Goal: Task Accomplishment & Management: Manage account settings

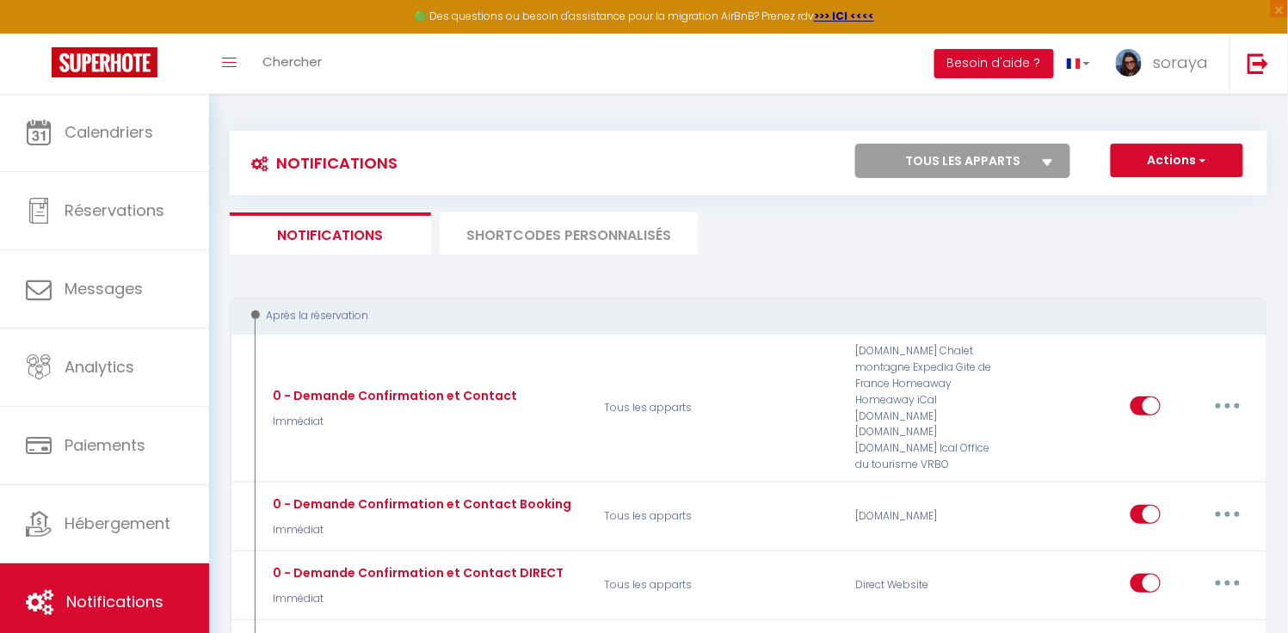
click at [626, 228] on li "SHORTCODES PERSONNALISÉS" at bounding box center [569, 234] width 258 height 42
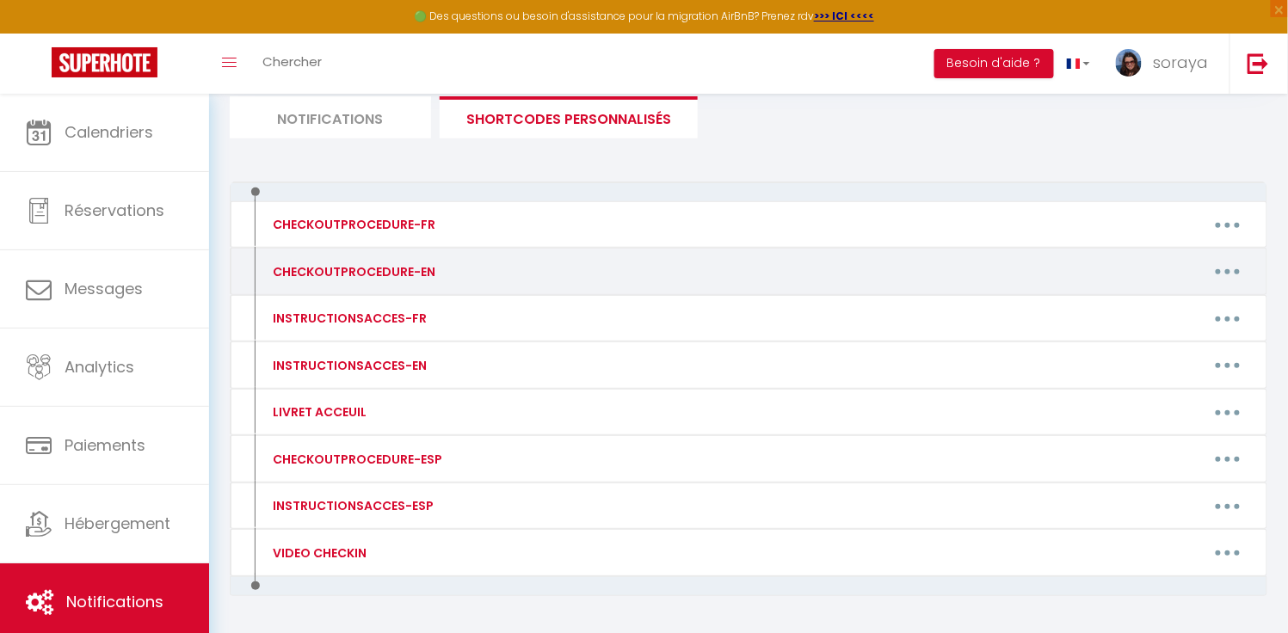
scroll to position [126, 0]
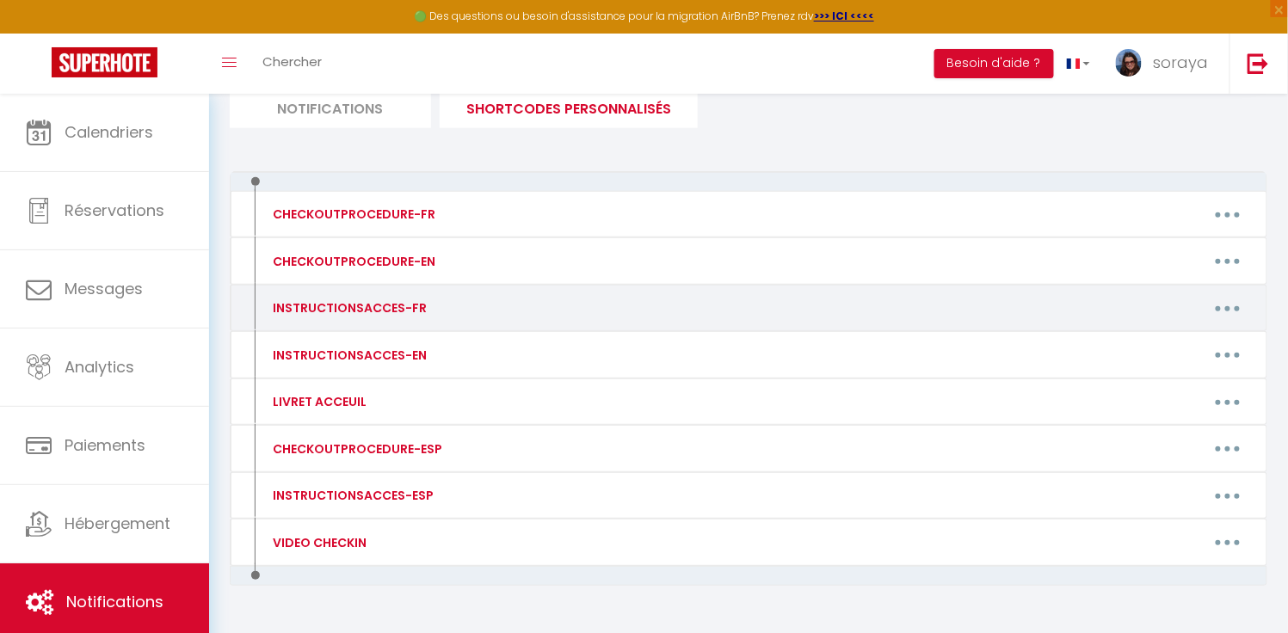
click at [1218, 309] on button "button" at bounding box center [1228, 308] width 48 height 28
click at [1169, 341] on link "Editer" at bounding box center [1183, 347] width 127 height 29
type input "INSTRUCTIONSACCES-FR"
type textarea "Il ne vous reste plus qu’à venir avec vos valises, en effet tout est fourni dan…"
type textarea "L'entrée est au niveau des 6 boites aux lettres. Accédez par la porte violette …"
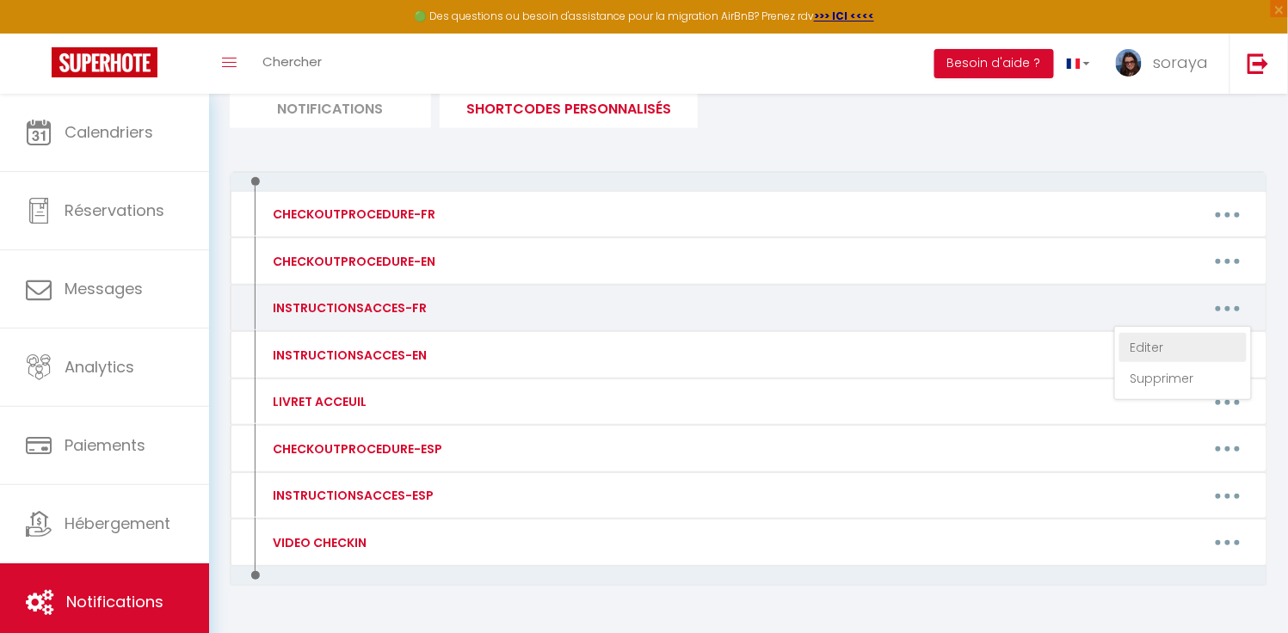
type textarea "L'entrée est au niveau des 6 boites aux lettres. L'appartement est au RDC au fo…"
type textarea "L'entrée est au niveau des 6 boites aux lettres. Accédez par la première porte …"
type textarea "📍 Entrée générale : L’entrée se fait au niveau des 6 boîtes aux lettres. 🔹 Loge…"
type textarea "L'entrée est au niveau des 6 boites aux lettres. Accédez par la porte violette …"
type textarea "La boîte à clés est à côté du portail, code 4211. Ouvrez le portail et récupére…"
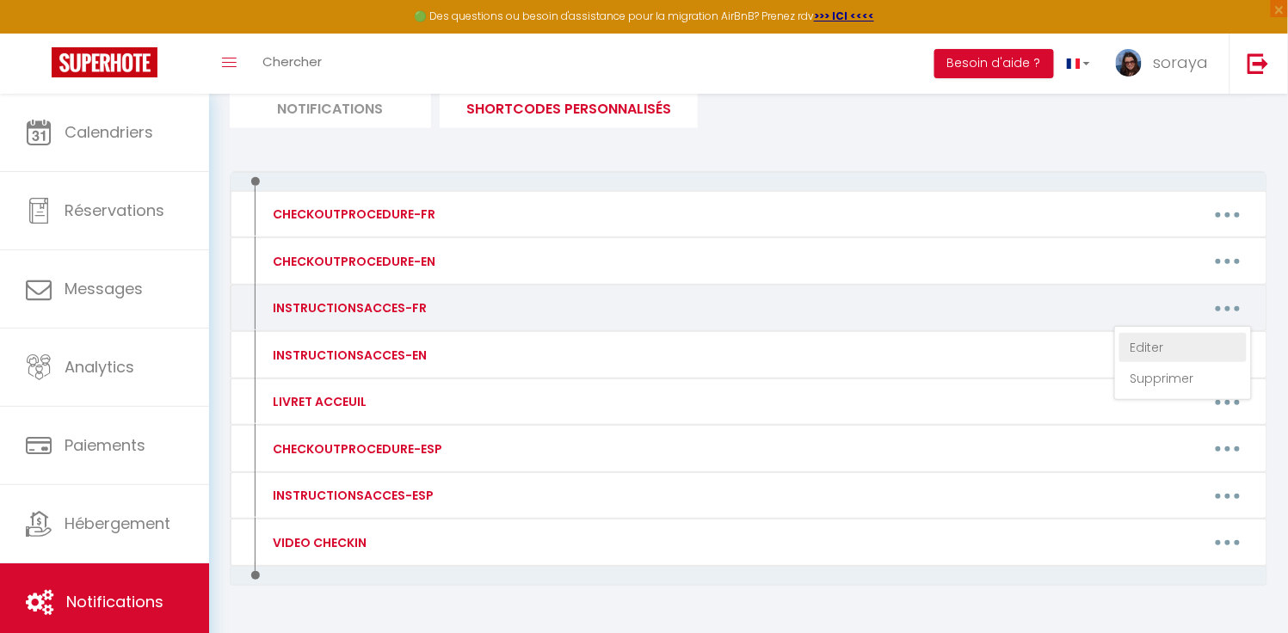
type textarea "La boîte à clé contient la clé du logement et un badge pour le parking. Code de…"
type textarea "La boîte à clés se trouve sur le mur situé entre le 79 et le 77 bis. Attention,…"
type textarea "Récupération des badges : Pour le petit logement , la boite a clé est au [STREE…"
type textarea "Code portail : 1169 [PERSON_NAME] au 2ᵉ étage Entrez par la porte en bois sur l…"
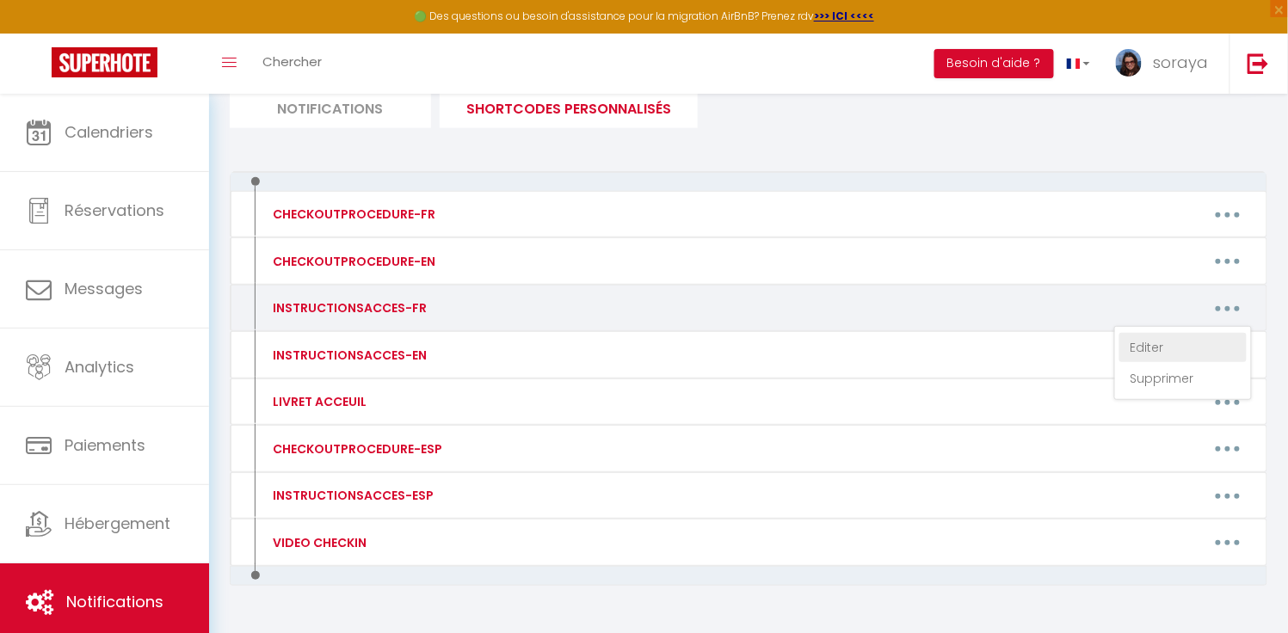
type textarea "L’ipsumd si amet co 70 adi el se Doeiusmodt. I’utlabore etd ma 24, aliq enimadm…"
type textarea "Stationnement facile [GEOGRAPHIC_DATA][PERSON_NAME]. Le code du portillon (1re …"
type textarea "Lorem ip dolorsi : Am consect a’elits do eiusmod, tem incidi utl etdol magnaali…"
type textarea "Entrée : Entrez dans l'allée. Accès aux clés : Localisez la boîte à clés sous l…"
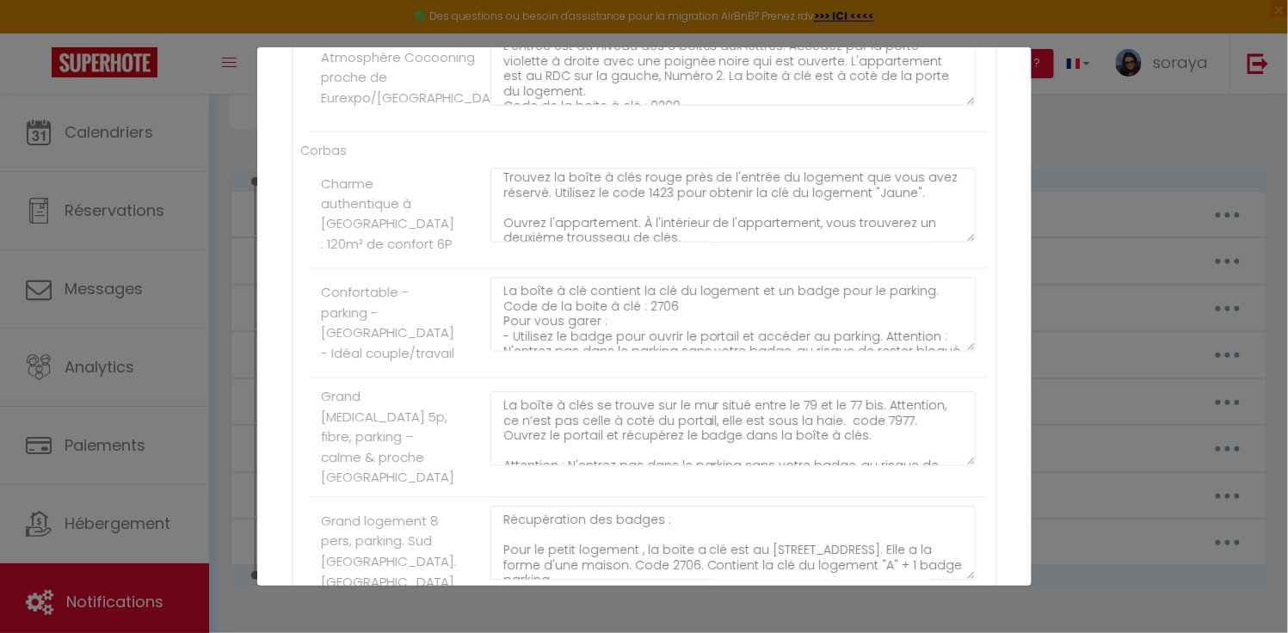
scroll to position [849, 0]
drag, startPoint x: 688, startPoint y: 228, endPoint x: 505, endPoint y: 202, distance: 184.2
click at [505, 202] on textarea "La boîte à clés est à côté du portail, code 4211. Ouvrez le portail et récupére…" at bounding box center [733, 207] width 486 height 74
drag, startPoint x: 681, startPoint y: 227, endPoint x: 557, endPoint y: 209, distance: 125.2
click at [557, 211] on textarea "La boîte à clés est à côté du portail, code 4211. Ouvrez le portail et récupére…" at bounding box center [733, 207] width 486 height 74
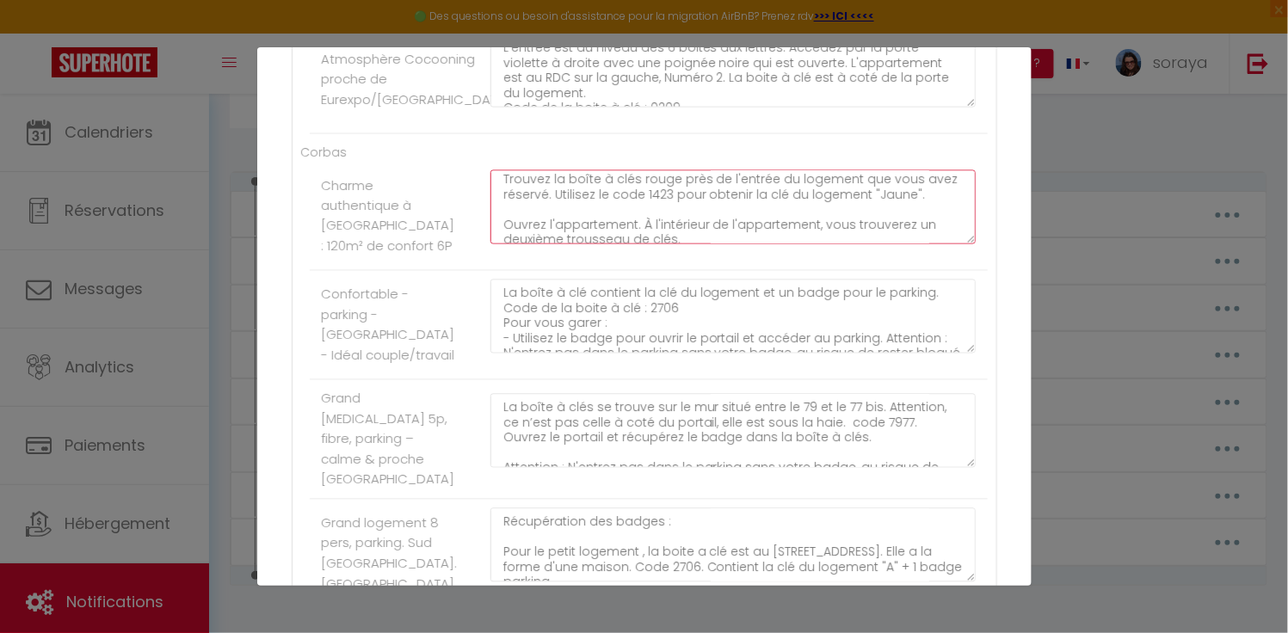
click at [506, 214] on textarea "La boîte à clés est à côté du portail, code 4211. Ouvrez le portail et récupére…" at bounding box center [733, 207] width 486 height 74
click at [688, 230] on textarea "La boîte à clés est à côté du portail, code 4211. Ouvrez le portail et récupére…" at bounding box center [733, 207] width 486 height 74
click at [668, 227] on textarea "La boîte à clés est à côté du portail, code 4211. Ouvrez le portail et récupére…" at bounding box center [733, 207] width 486 height 74
click at [512, 202] on textarea "La boîte à clés est à côté du portail, code 4211. Ouvrez le portail et récupére…" at bounding box center [733, 207] width 486 height 74
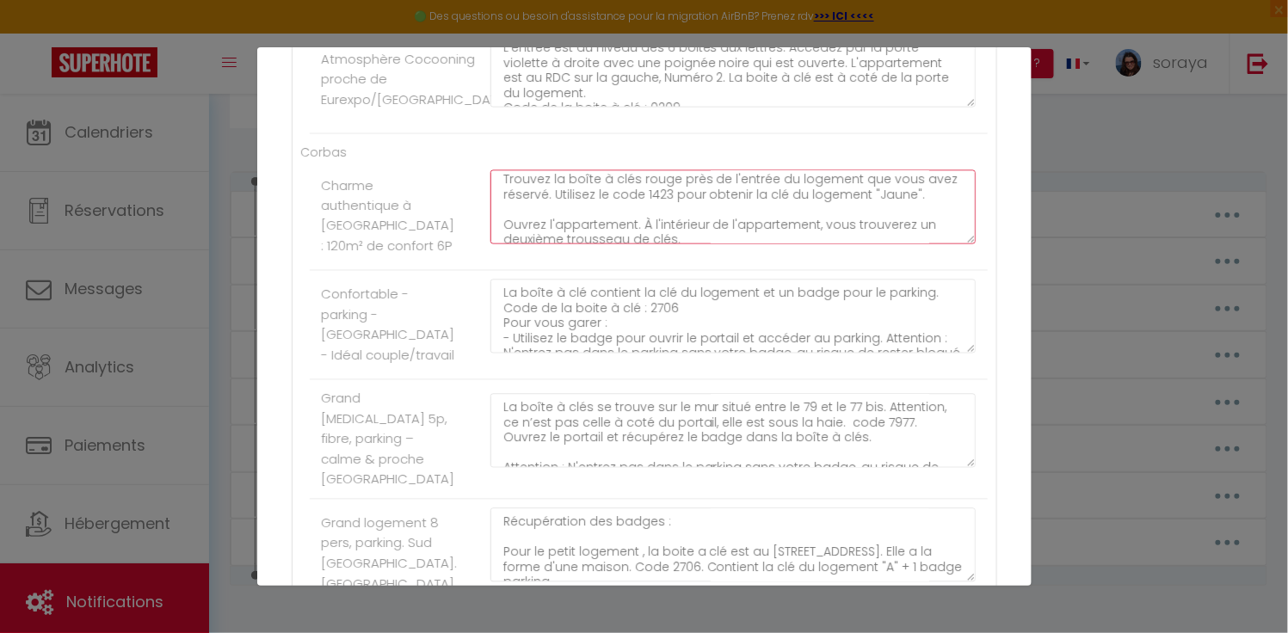
click at [667, 227] on textarea "La boîte à clés est à côté du portail, code 4211. Ouvrez le portail et récupére…" at bounding box center [733, 207] width 486 height 74
click at [668, 228] on textarea "La boîte à clés est à côté du portail, code 4211. Ouvrez le portail et récupére…" at bounding box center [733, 207] width 486 height 74
click at [520, 213] on textarea "La boîte à clés est à côté du portail, code 4211. Ouvrez le portail et récupére…" at bounding box center [733, 207] width 486 height 74
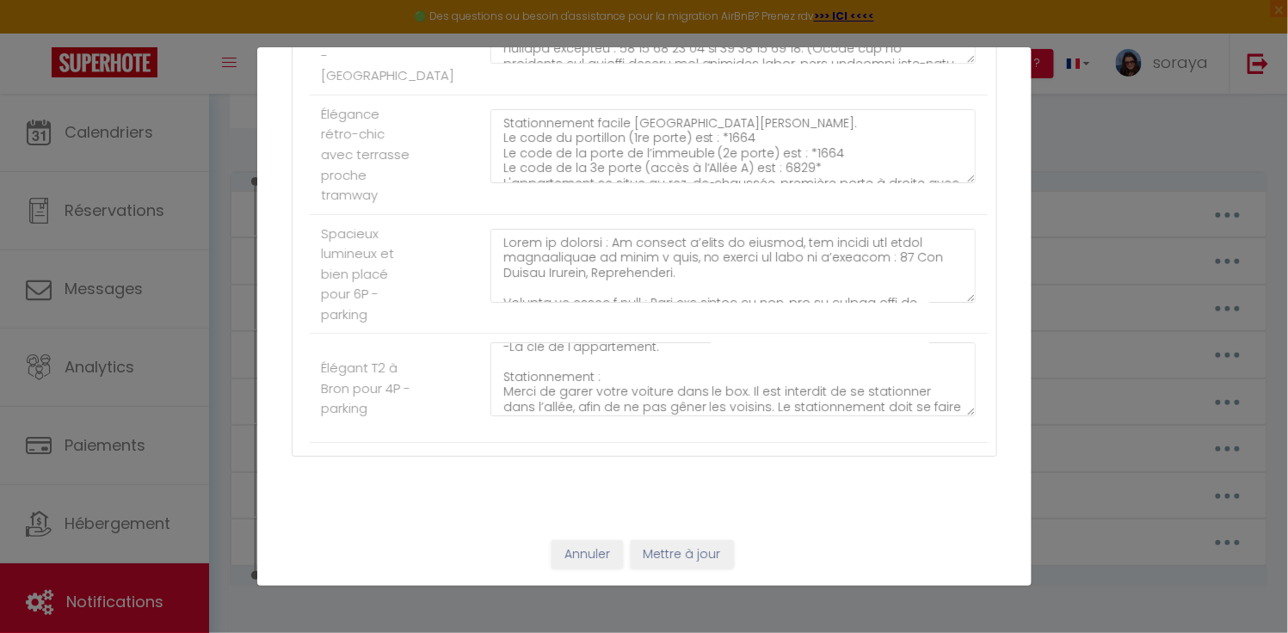
scroll to position [1776, 0]
type textarea "La boîte à clés est à côté du portail, code 4211. Ouvrez le portail et récupére…"
click at [660, 552] on button "Mettre à jour" at bounding box center [682, 554] width 103 height 29
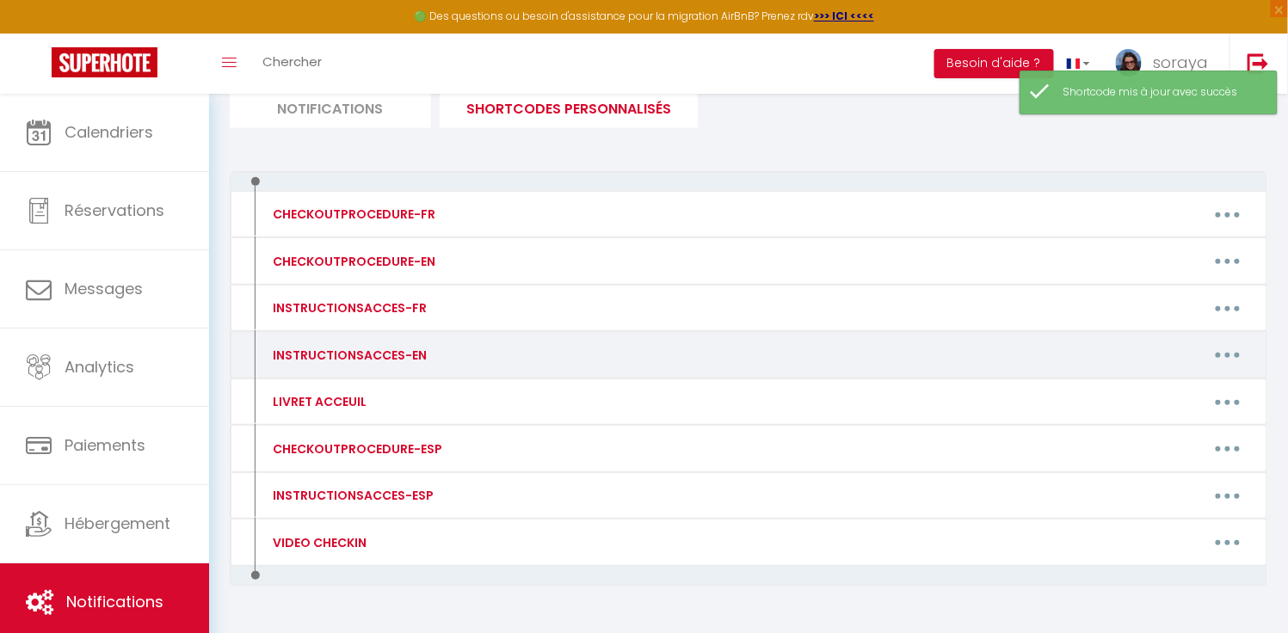
click at [1229, 358] on button "button" at bounding box center [1228, 356] width 48 height 28
click at [1183, 386] on link "Editer" at bounding box center [1183, 393] width 127 height 29
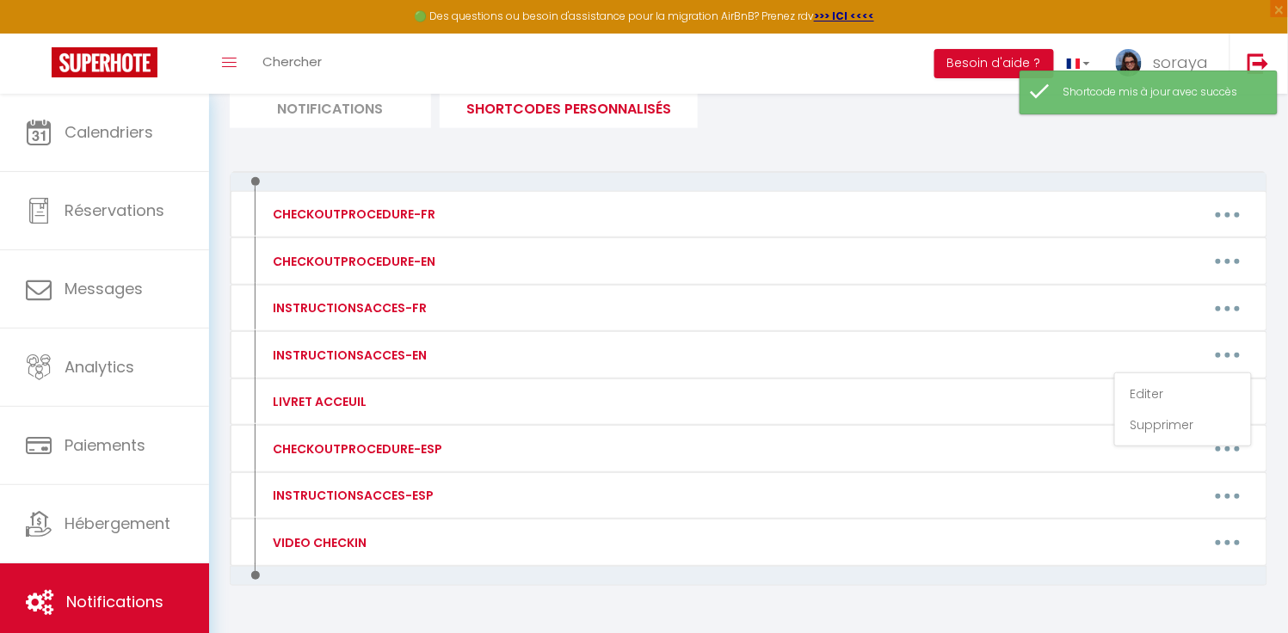
type input "INSTRUCTIONSACCES-EN"
type textarea "All you have to do is to come with your suitcases, everything you need is provi…"
type textarea "The entrance is near the 6 mailboxes. Access through the purple door on the rig…"
type textarea "The entrance is located near the 6 mailboxes. The apartment is on the ground fl…"
type textarea "The entrance is located near the 6 mailboxes. Access through the first door on …"
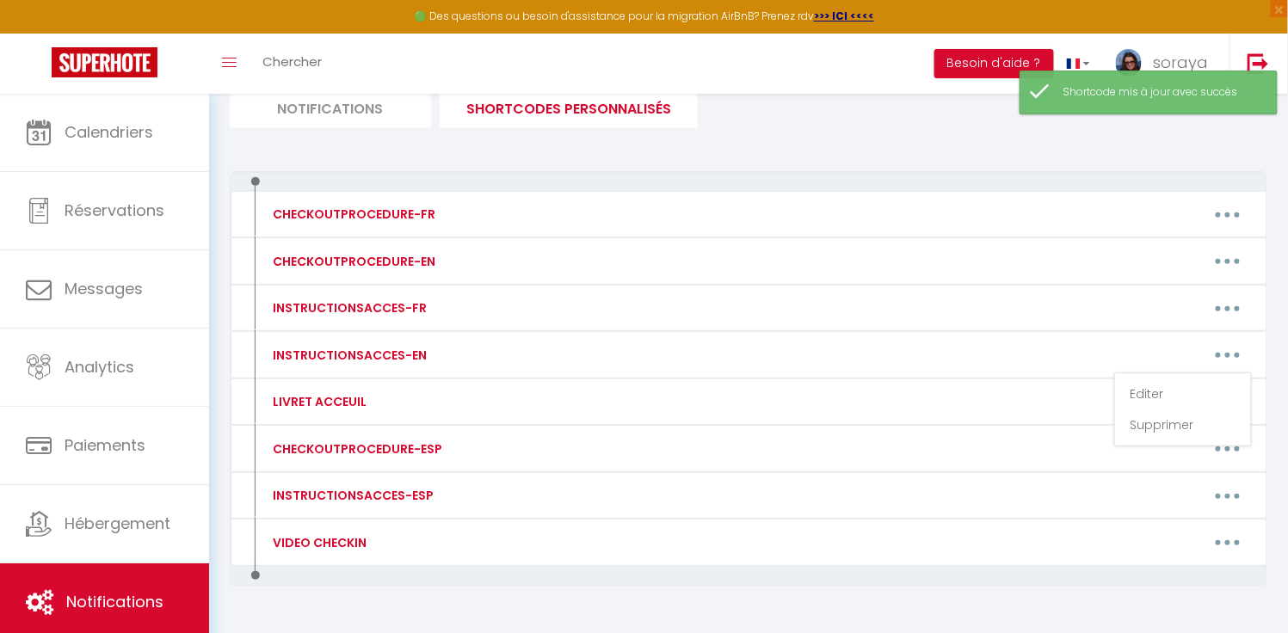
type textarea "📍 Main entrance: The entrance is at the level of the 6 mailboxes. 🔹 Apartment 1…"
type textarea "The entrance is near the 6 mailboxes. Access through the purple door on the rig…"
type textarea "The key box is next to the gate, code 4211. Open the gate and retrieve the badg…"
type textarea "Accès : The key box contains the apartment key and a parking badge. Key box cod…"
type textarea "The key box is located on the wall between 79 and 77 bis. Be careful, it’s not …"
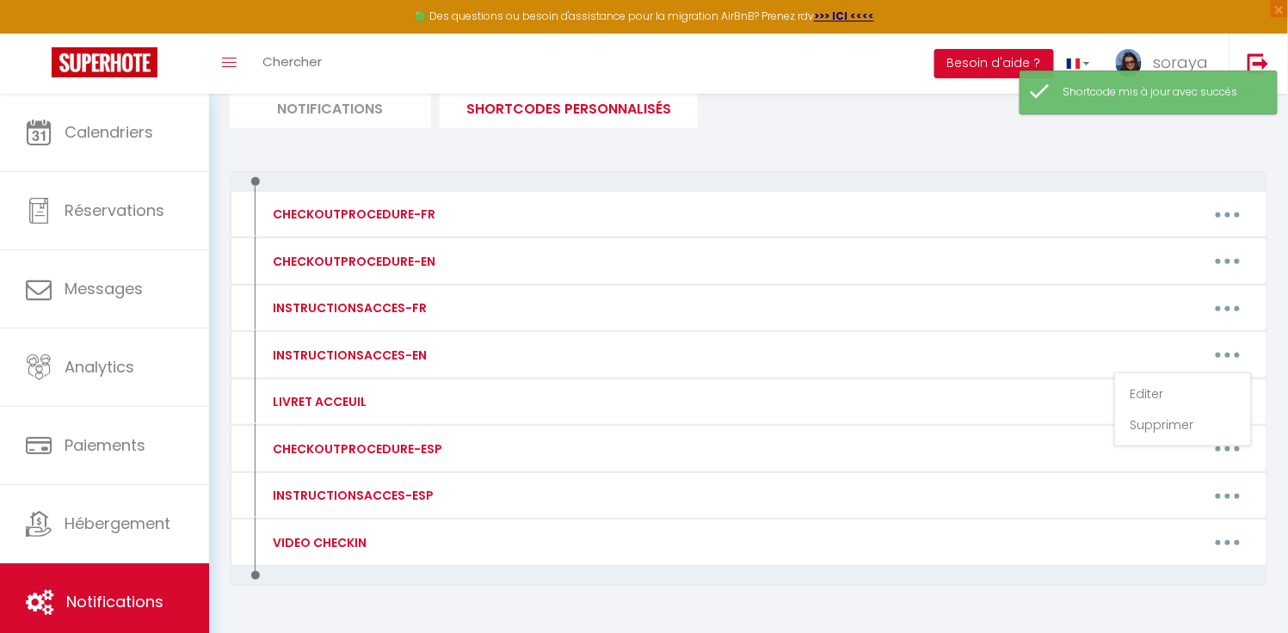
type textarea "Badge pick-up: Key box code 2706 – at [STREET_ADDRESS]: contains the key for ap…"
type textarea "Gate code: 1169 Go up to the 2nd floor Enter through the wooden door on the lef…"
type textarea "Lor ipsumdol si am 48 Con ad el Seddoeiusm. Te inc utl 63 et DOL, ma ali enim a…"
type textarea "Easy parking on [PERSON_NAME][GEOGRAPHIC_DATA]. The code for the gate (1st door…"
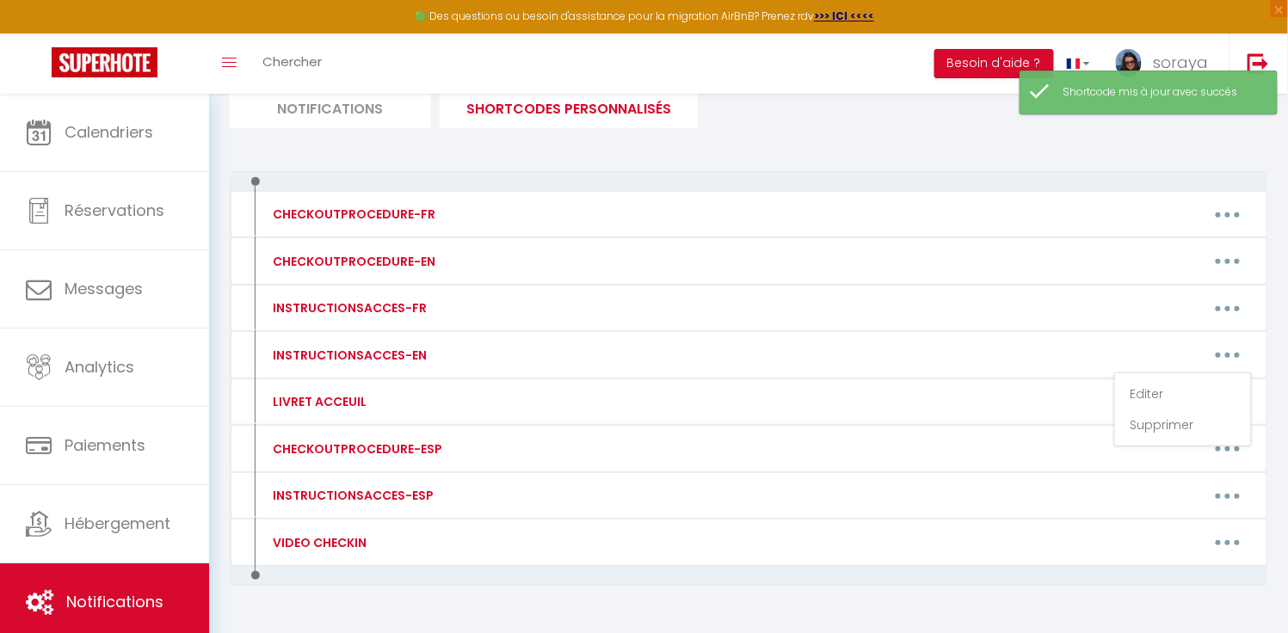
type textarea "Parking Access: The parking gate, discreetly fitted with the key box, is locate…"
type textarea "Entrance: Enter the alley. Access to keys: Locate the key box under the stairs.…"
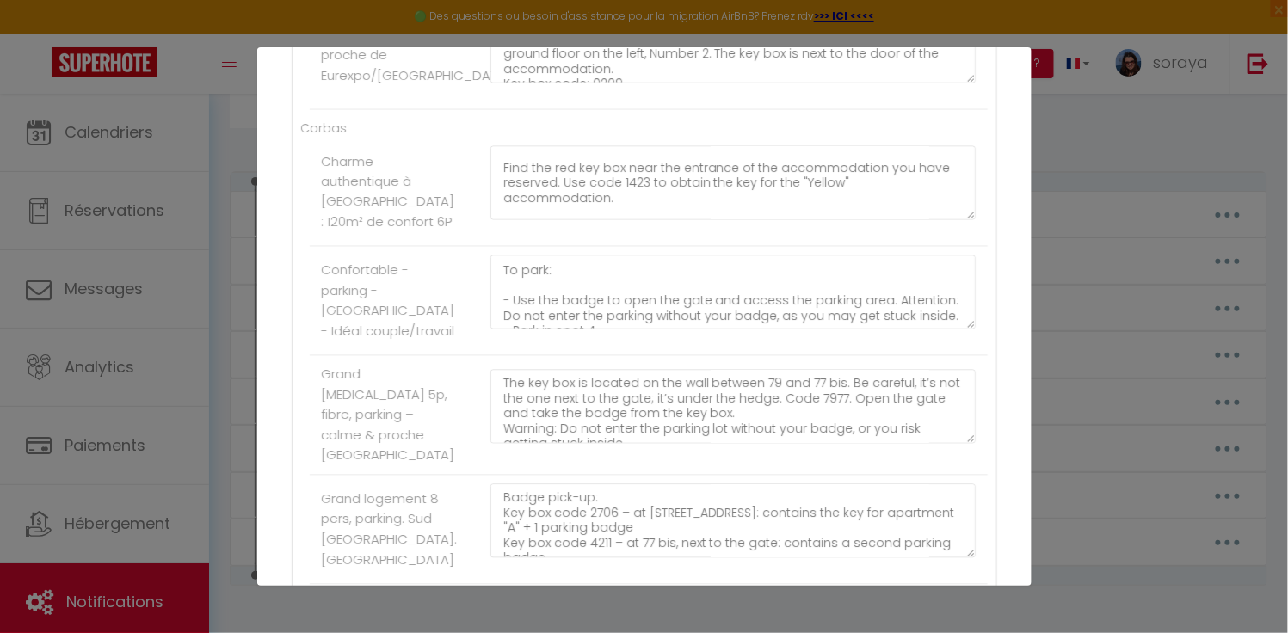
scroll to position [127, 0]
click at [520, 202] on textarea "The key box is next to the gate, code 4211. Open the gate and retrieve the badg…" at bounding box center [733, 183] width 486 height 74
click at [511, 202] on textarea "The key box is next to the gate, code 4211. Open the gate and retrieve the badg…" at bounding box center [733, 183] width 486 height 74
click at [959, 203] on textarea "The key box is next to the gate, code 4211. Open the gate and retrieve the badg…" at bounding box center [733, 183] width 486 height 74
click at [954, 201] on textarea "The key box is next to the gate, code 4211. Open the gate and retrieve the badg…" at bounding box center [733, 183] width 486 height 74
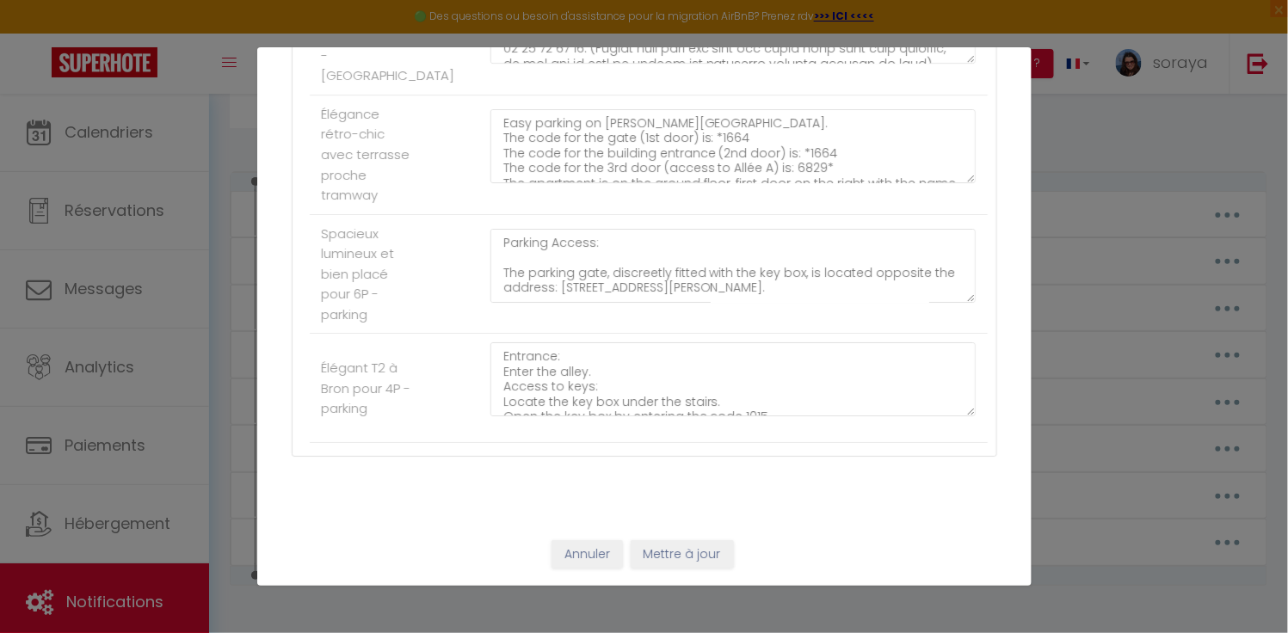
scroll to position [1776, 0]
type textarea "The key box is next to the gate, code 4211. Open the gate and retrieve the badg…"
click at [660, 547] on button "Mettre à jour" at bounding box center [682, 554] width 103 height 29
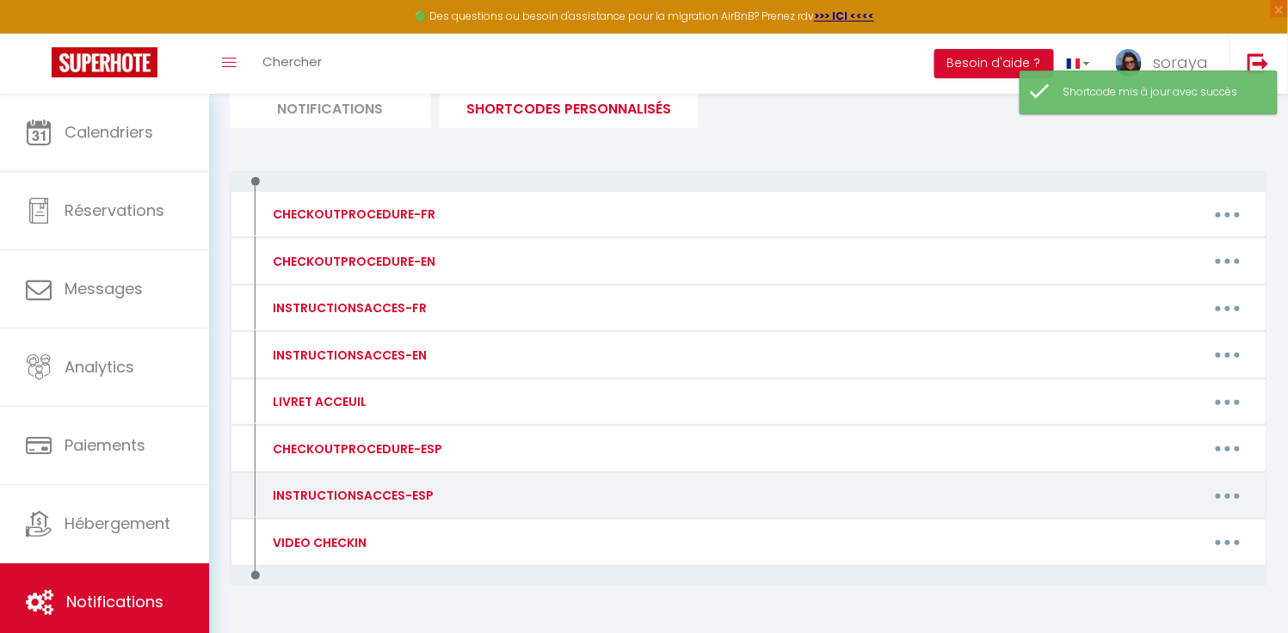
click at [1231, 490] on button "button" at bounding box center [1228, 496] width 48 height 28
click at [1161, 522] on link "Editer" at bounding box center [1183, 535] width 127 height 29
type input "INSTRUCTIONSACCES-ESP"
type textarea "Solo le queda venir con sus maletas, ya que todo está provisto en el apartament…"
type textarea "La entrada está a la altura de las 6 cajas de correo. Acceda por la [PERSON_NAM…"
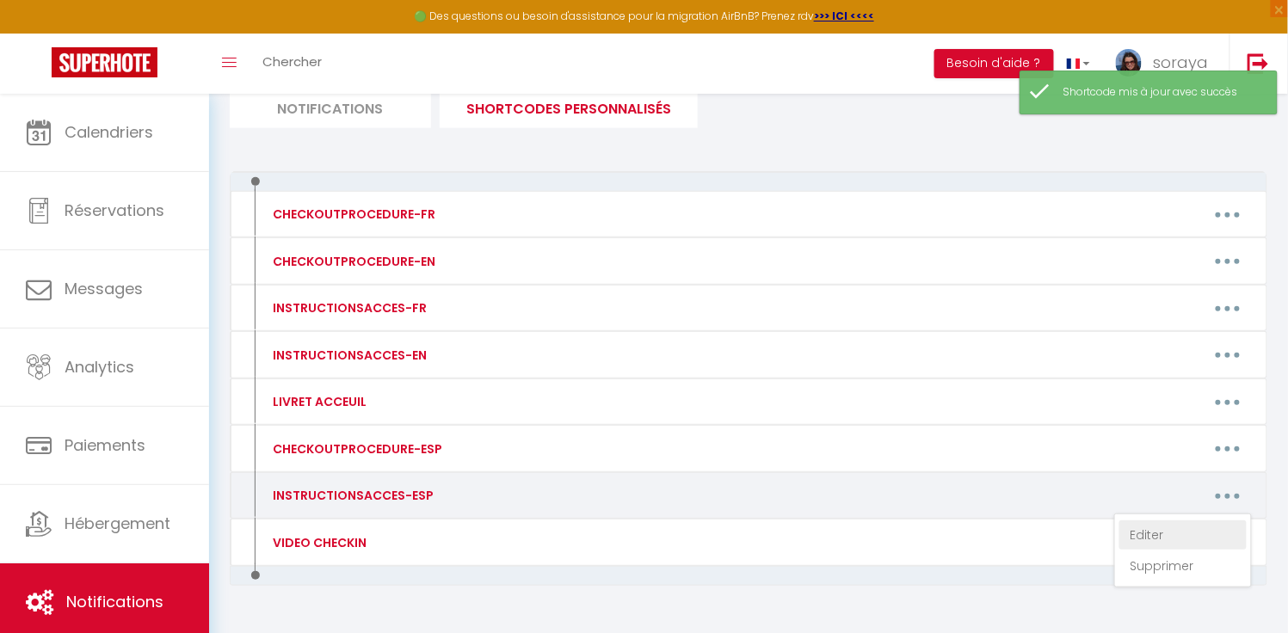
type textarea "La entrada está al nivel de las seis cajas de correo. El apartamento está en la…"
type textarea "La entrada está al nivel de las seis cajas de correo. Acceda por la primera pue…"
type textarea "📍 Entrada principal: La entrada está al nivel de los 6 buzones. 🔹 Alojamiento 1…"
type textarea "La entrada está a la altura de las 6 cajas de correo. Acceda por la [PERSON_NAM…"
type textarea "La caja de llaves está al lado del portal, código 4211. Abra el portal y recupe…"
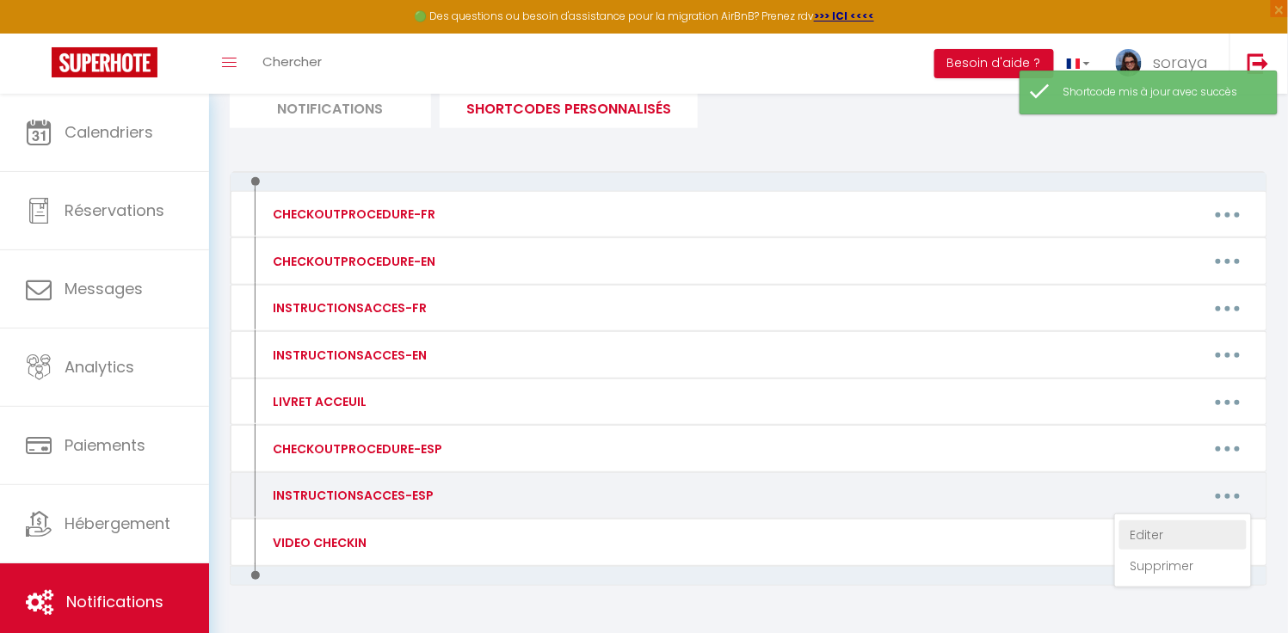
type textarea "Acceso: La caja de llaves contiene la llave del alojamiento y un pase para el e…"
type textarea "La caja de llaves se encuentra en la pared entre el 79 y el 77 bis. Atención, n…"
type textarea "Recogida de tarjetas: Caja de llaves código 2706 – en [STREET_ADDRESS]: contien…"
type textarea "ódigo del portal: 1169 Suba al segundo piso Entre por la puerta de madera a la …"
type textarea "Código del portal: 1169 Suba al segundo piso Entre por la puerta de madera a la…"
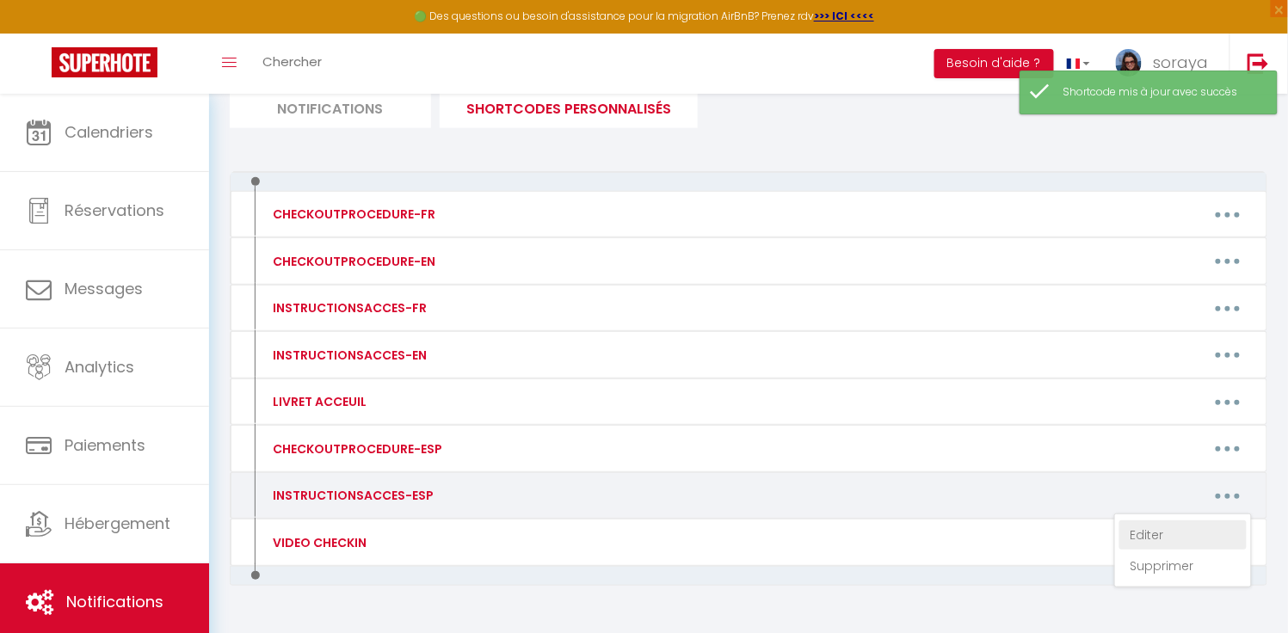
type textarea "Lo ipsumdo si am co 05 Adi el se Doeiusmodt. In utla et 97 do ma ALI e adminimv…"
type textarea "Estacionamiento fácil en la [GEOGRAPHIC_DATA][PERSON_NAME]. El código del portó…"
type textarea "Loremi do sitametconsecte: Ad elitse do eiusmo te incididuntutlab, etd magna al…"
type textarea "Entrada: Entre en el callejón. Acceso a las llaves: Localice la caja de llaves …"
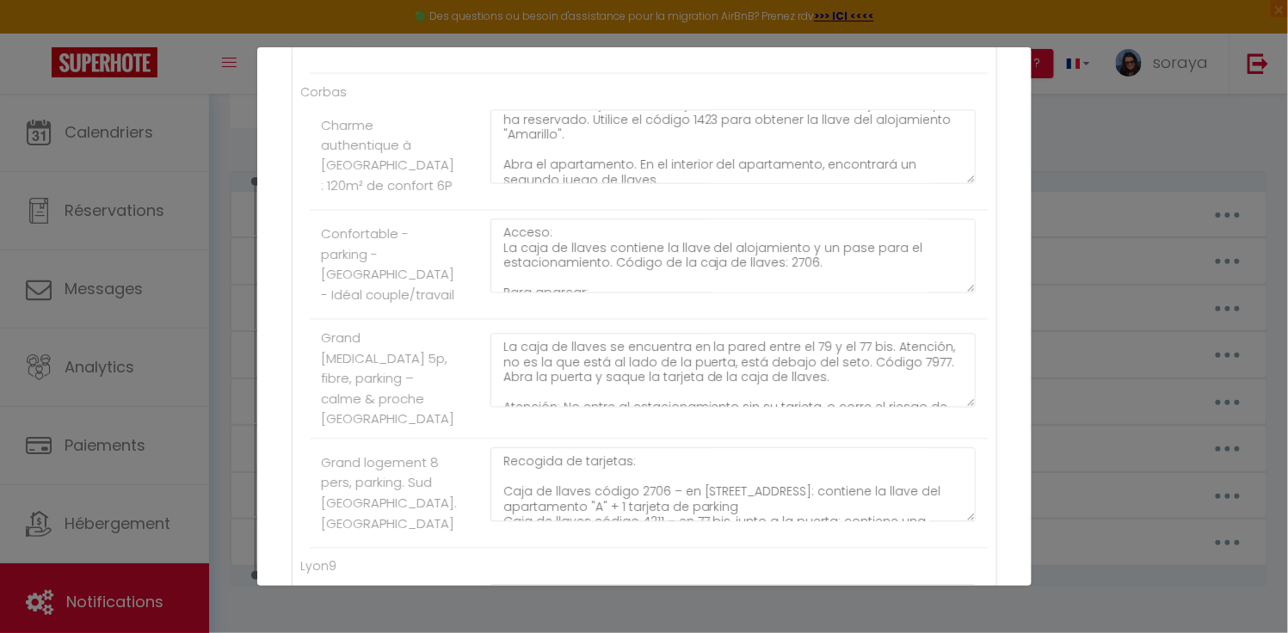
scroll to position [170, 0]
click at [507, 156] on textarea "La caja de llaves está al lado del portal, código 4211. Abra el portal y recupe…" at bounding box center [733, 147] width 486 height 74
click at [608, 169] on textarea "La caja de llaves está al lado del portal, código 4211. Abra el portal y recupe…" at bounding box center [733, 147] width 486 height 74
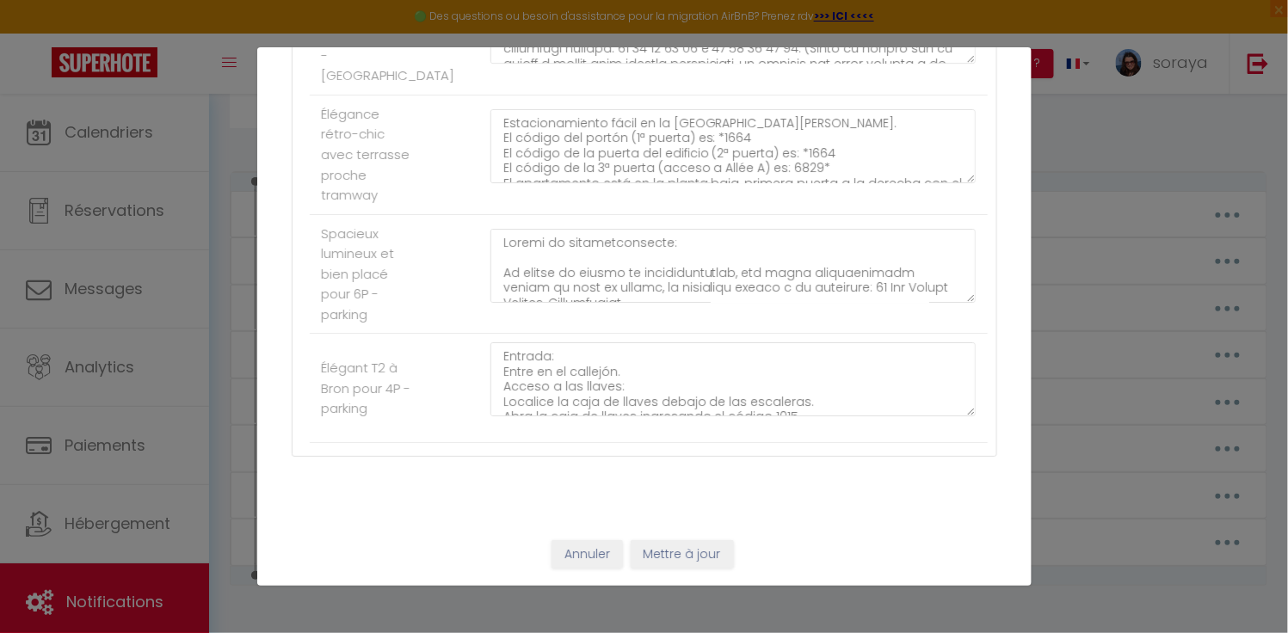
scroll to position [1776, 0]
type textarea "La caja de llaves está al lado del portal, código 4211. Abra el portal y recupe…"
click at [652, 554] on button "Mettre à jour" at bounding box center [682, 554] width 103 height 29
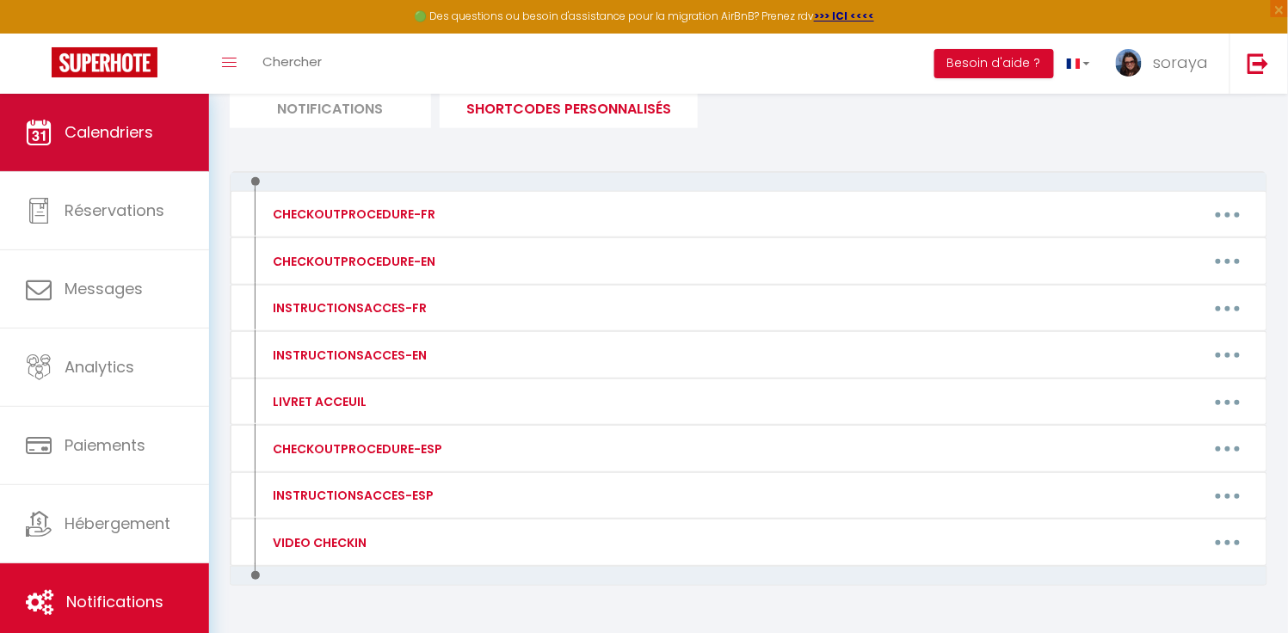
click at [142, 102] on link "Calendriers" at bounding box center [104, 132] width 209 height 77
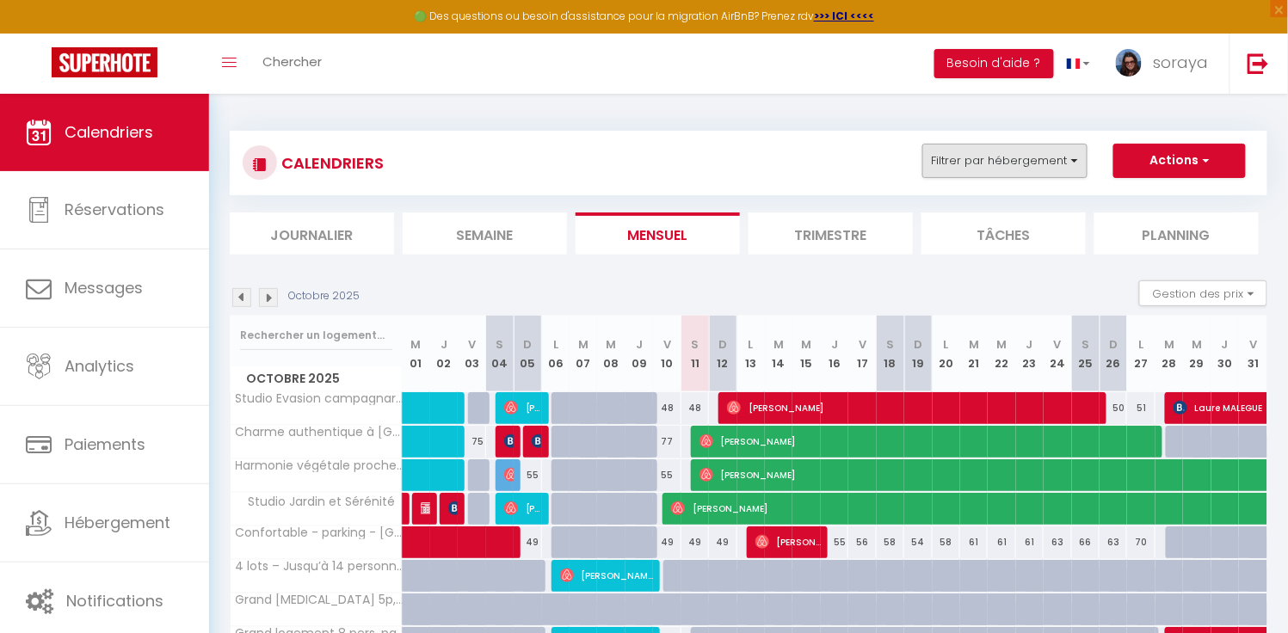
click at [1051, 162] on button "Filtrer par hébergement" at bounding box center [1004, 161] width 165 height 34
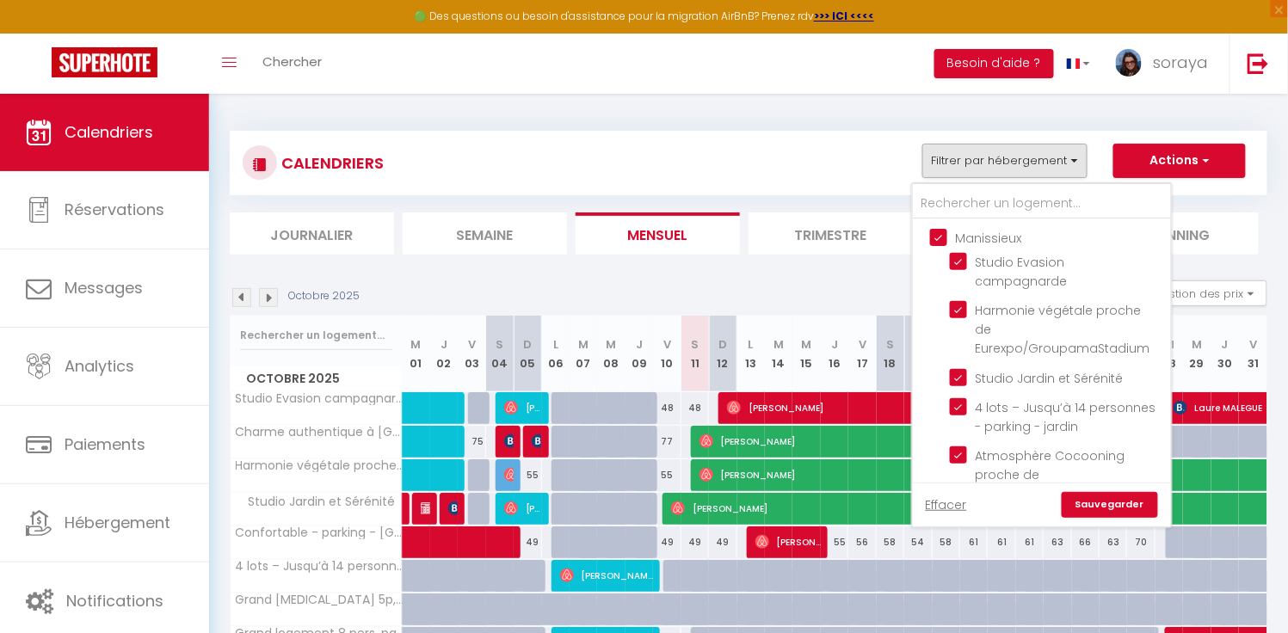
click at [945, 234] on input "Manissieux" at bounding box center [1059, 236] width 258 height 17
checkbox input "false"
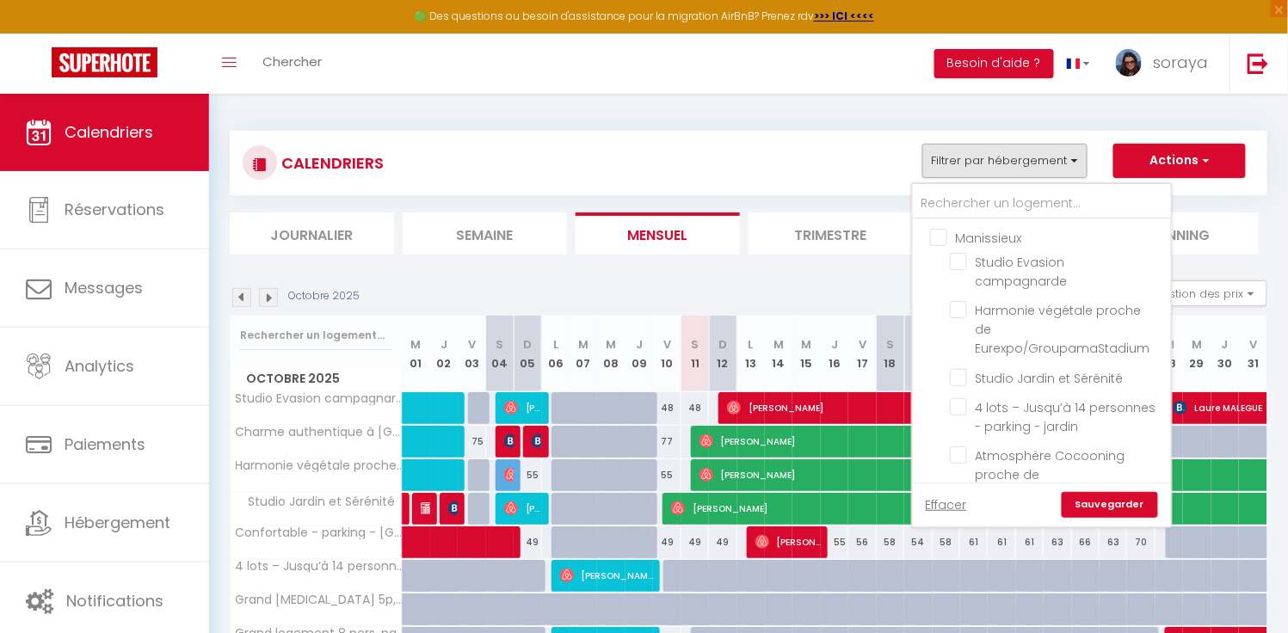
checkbox input "false"
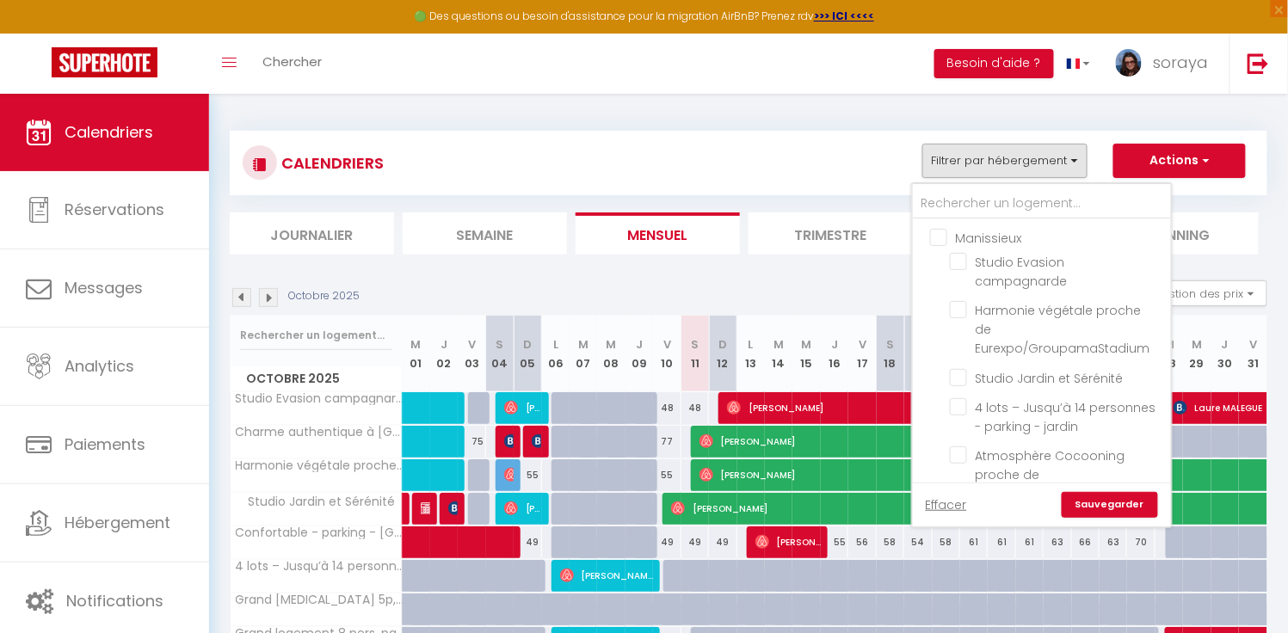
checkbox input "false"
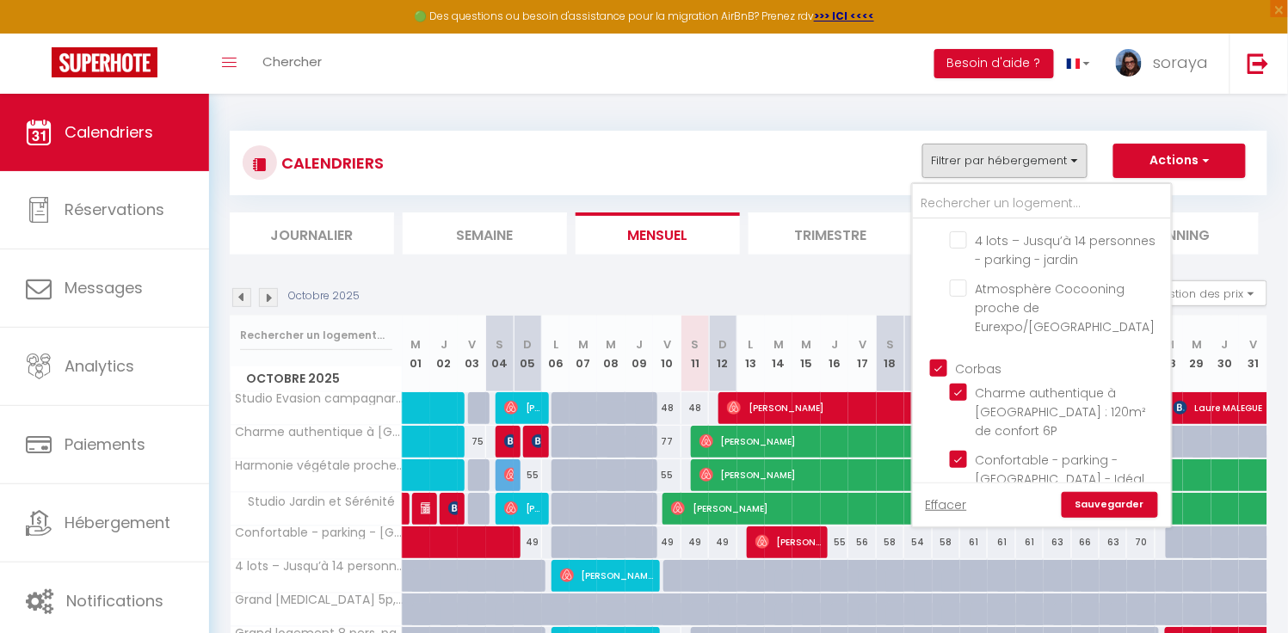
click at [943, 359] on input "Corbas" at bounding box center [1059, 367] width 258 height 17
checkbox input "false"
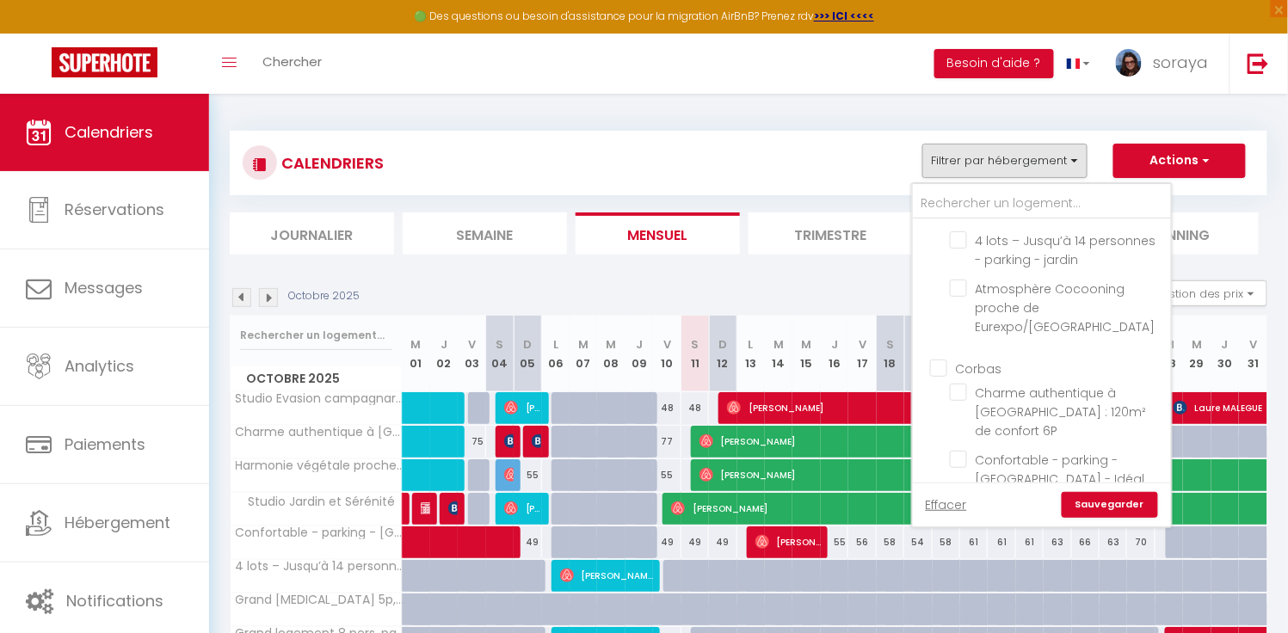
checkbox input "false"
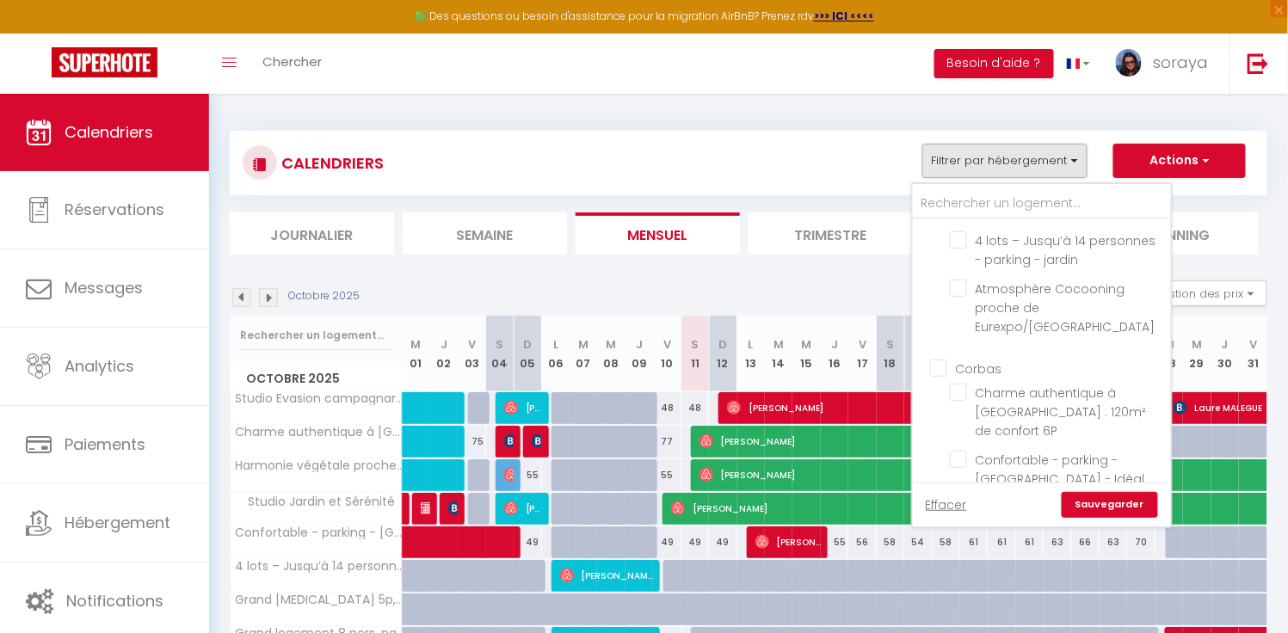
checkbox input "false"
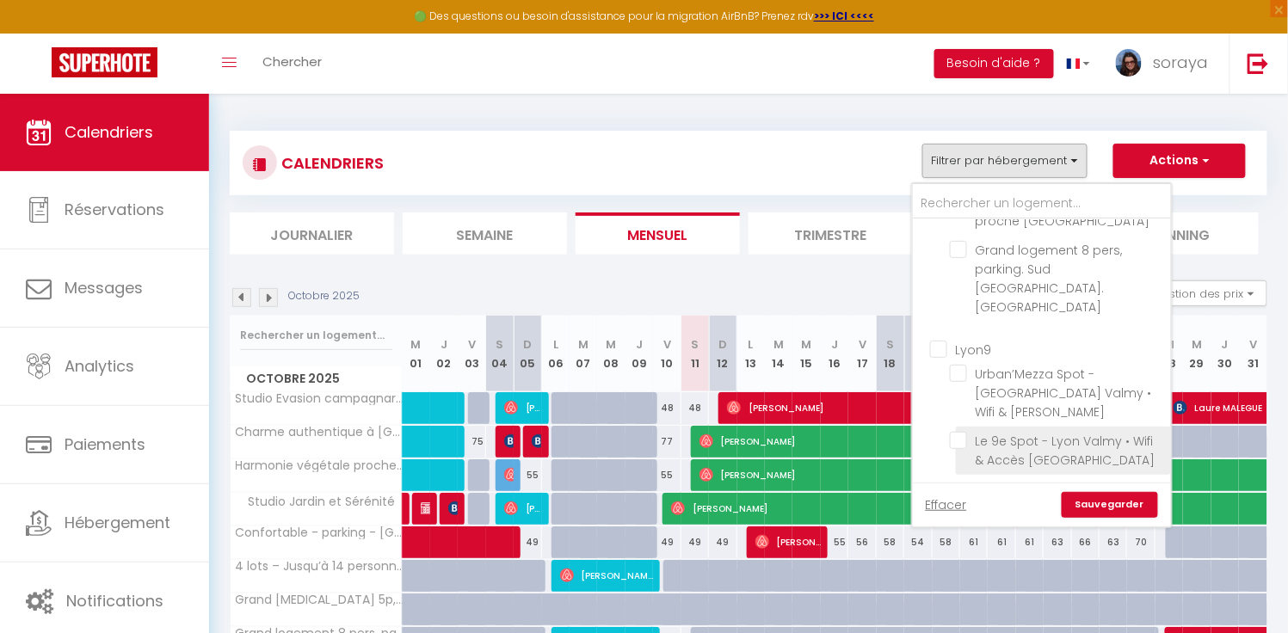
scroll to position [502, 0]
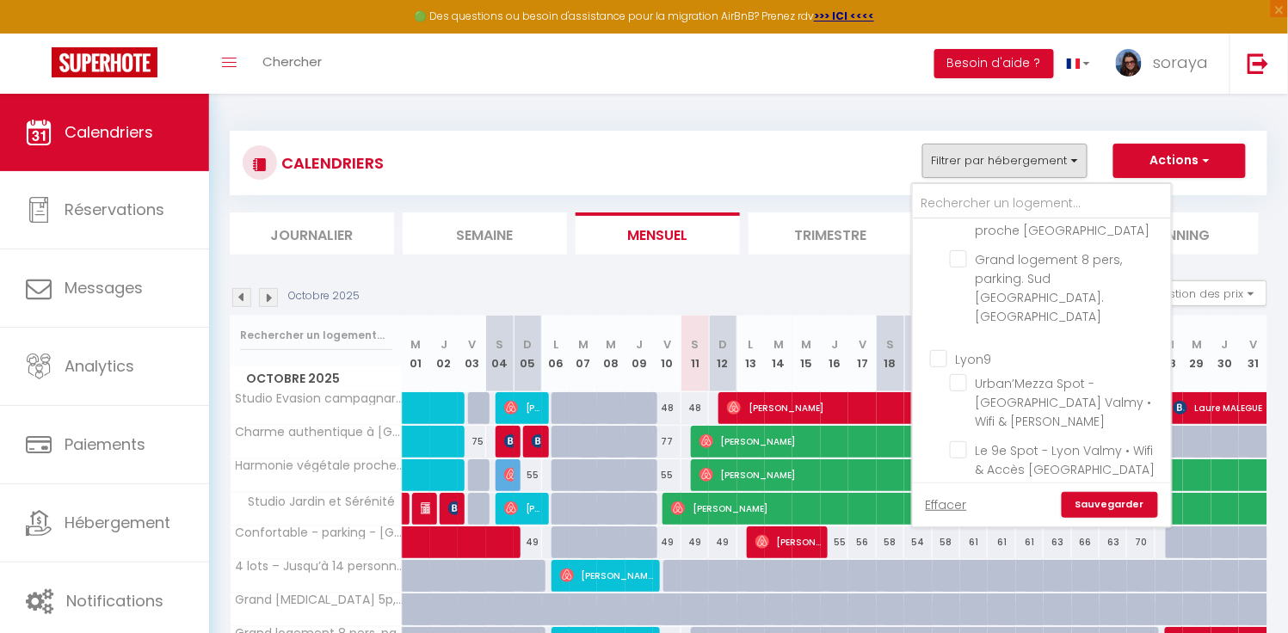
click at [944, 349] on input "Lyon9" at bounding box center [1059, 357] width 258 height 17
checkbox input "true"
checkbox input "false"
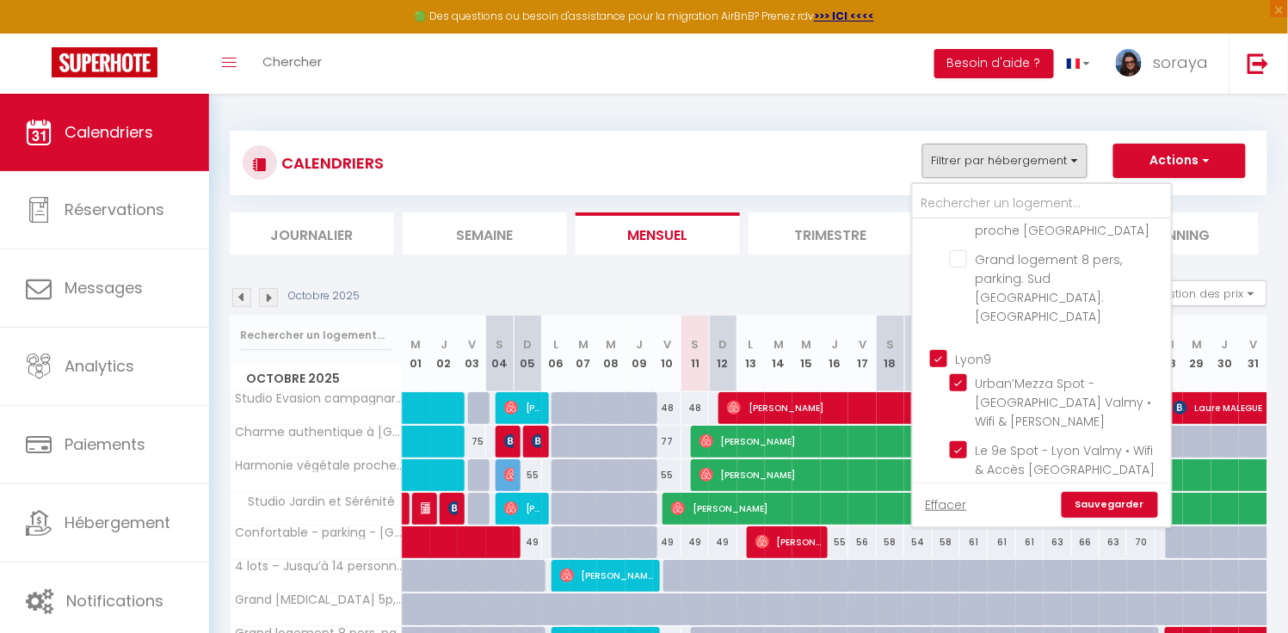
checkbox input "false"
click at [943, 502] on input "Autres" at bounding box center [1059, 510] width 258 height 17
checkbox input "true"
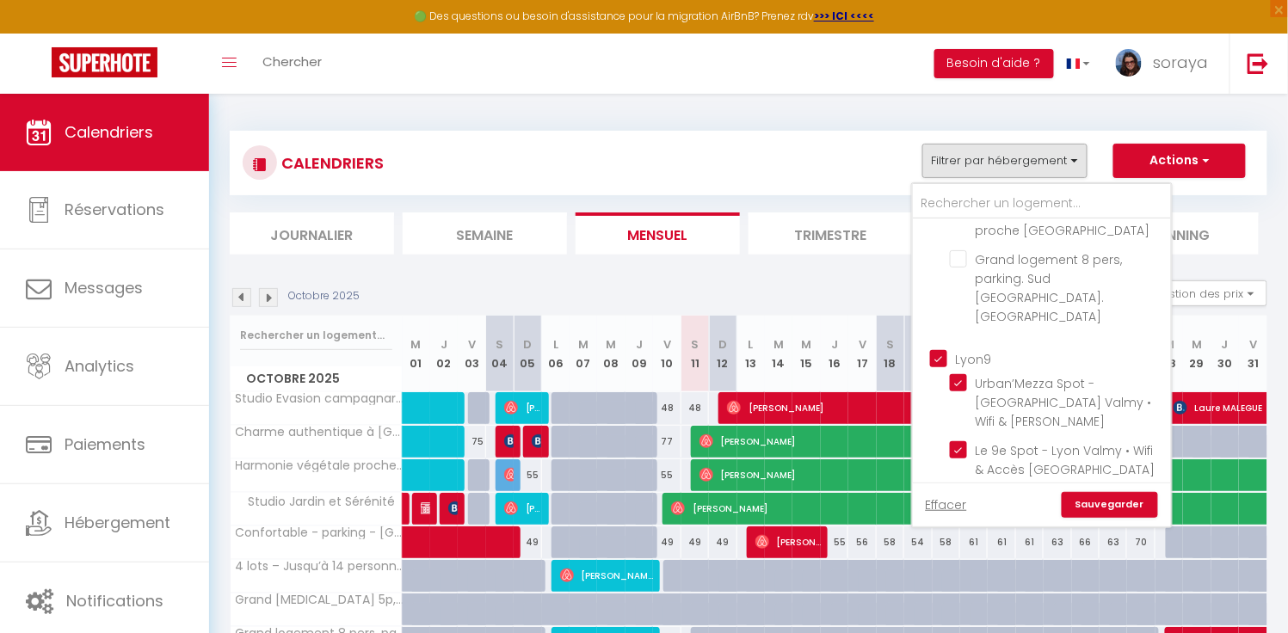
checkbox input "true"
click at [1107, 502] on link "Sauvegarder" at bounding box center [1110, 505] width 96 height 26
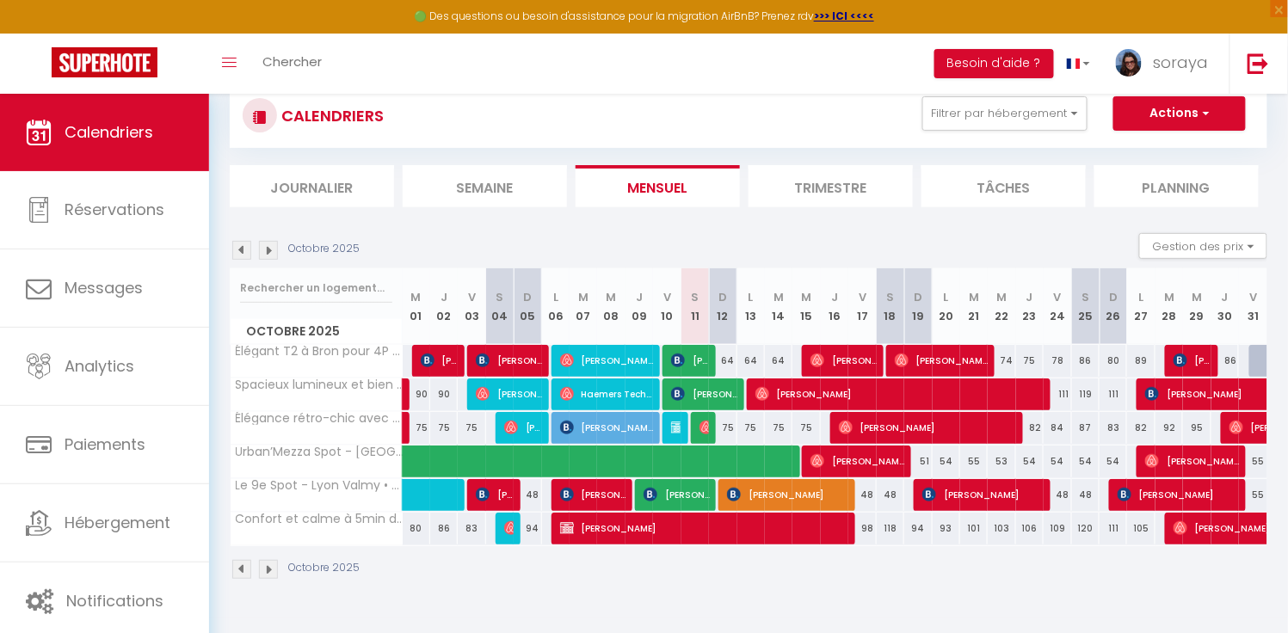
scroll to position [52, 0]
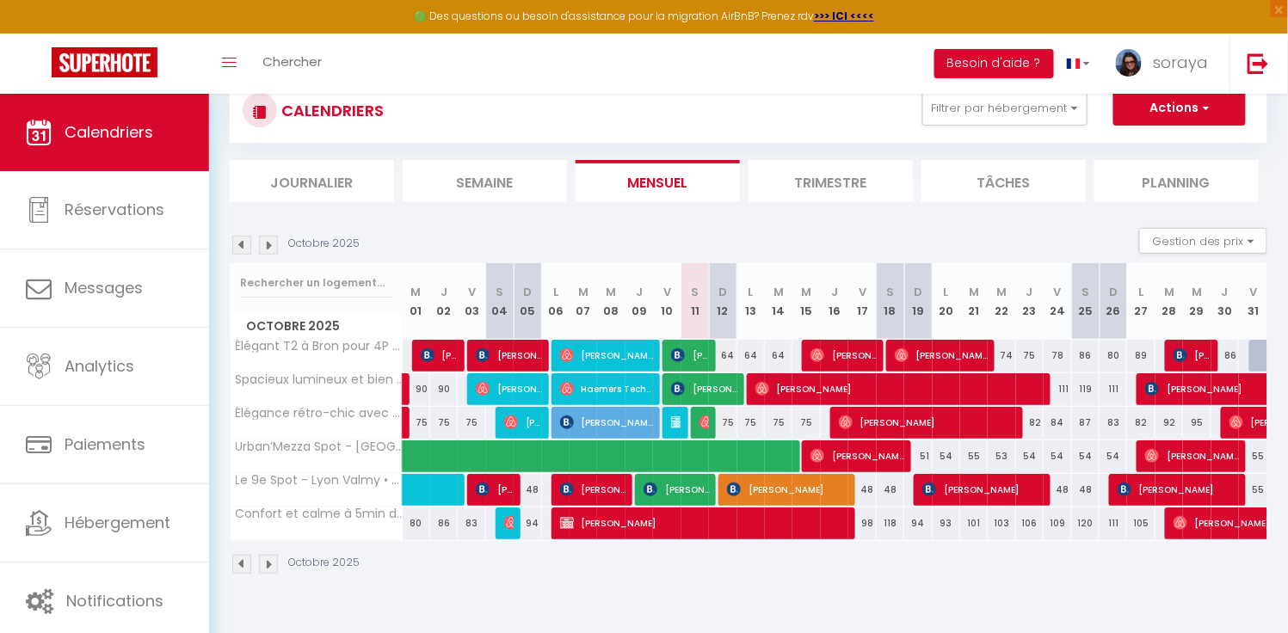
click at [816, 491] on span "[PERSON_NAME]" at bounding box center [788, 489] width 123 height 33
select select "OK"
select select "0"
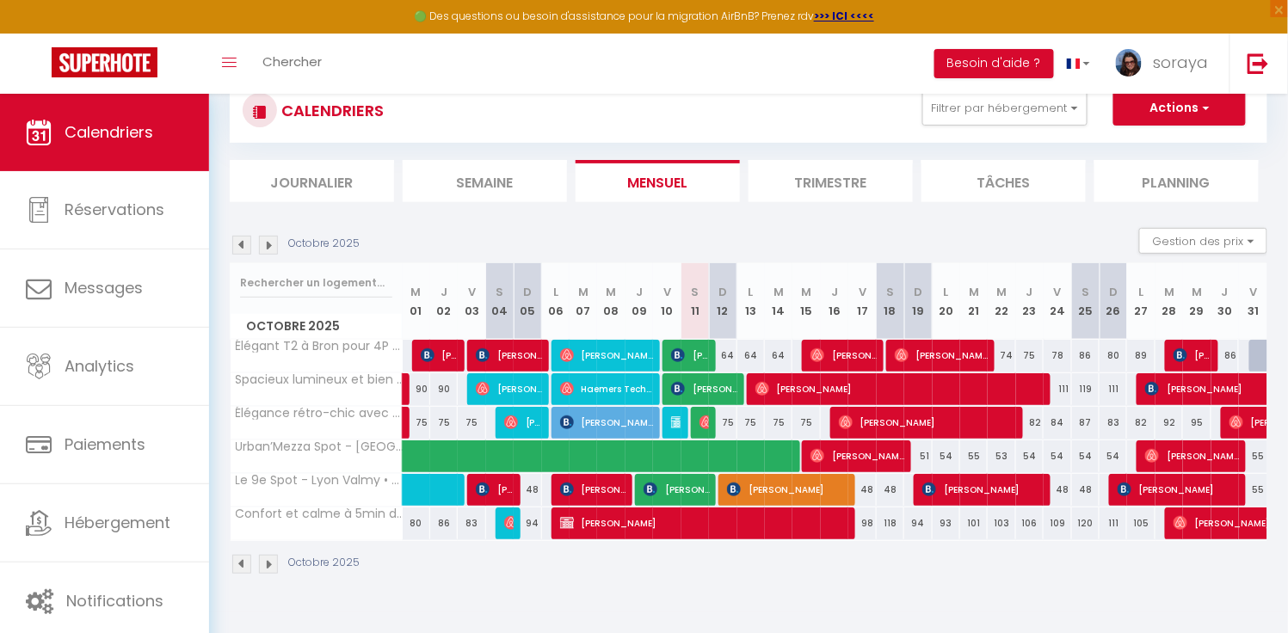
select select "1"
select select
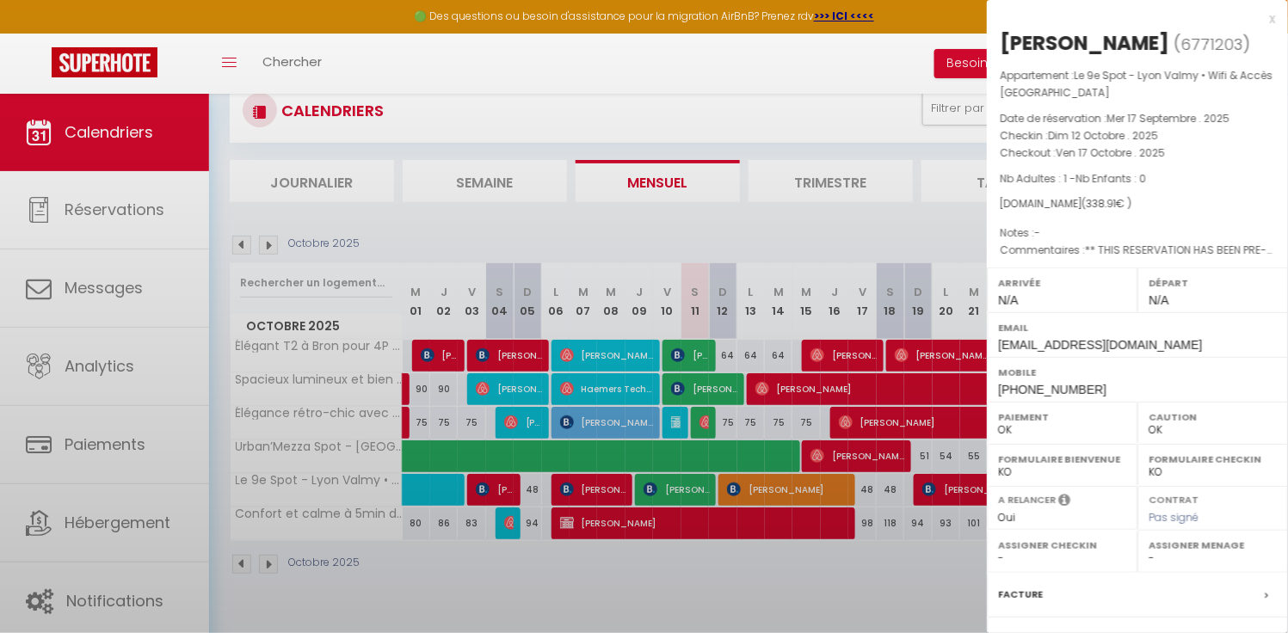
select select "38531"
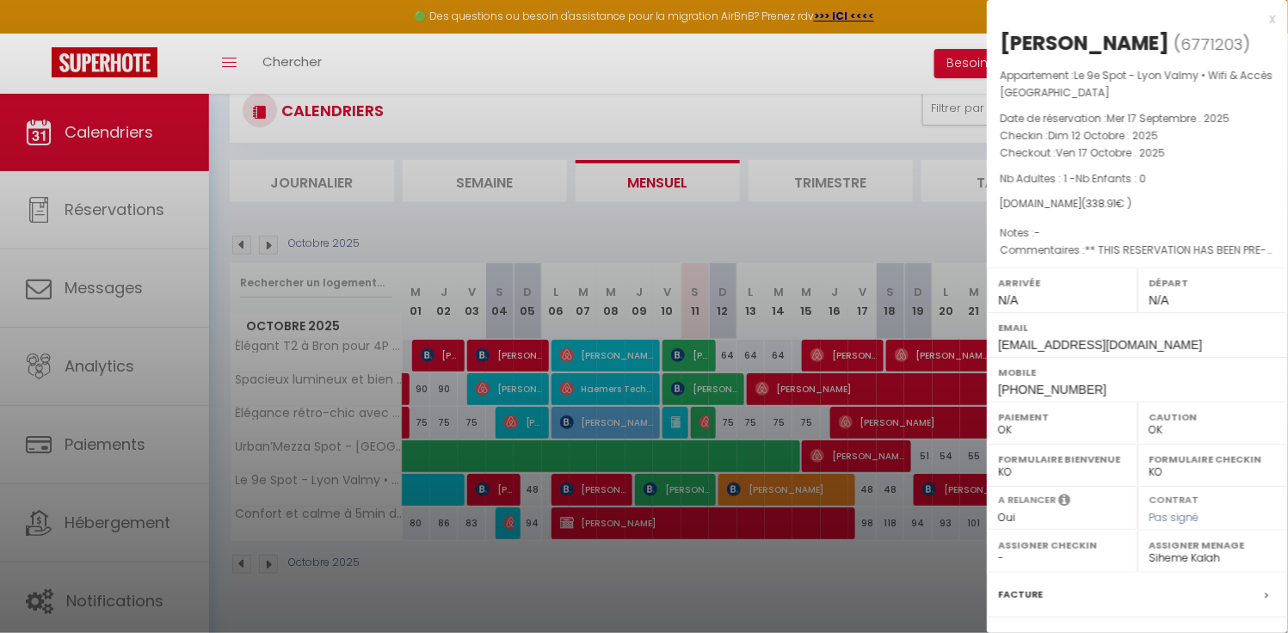
click at [772, 566] on div at bounding box center [644, 316] width 1288 height 633
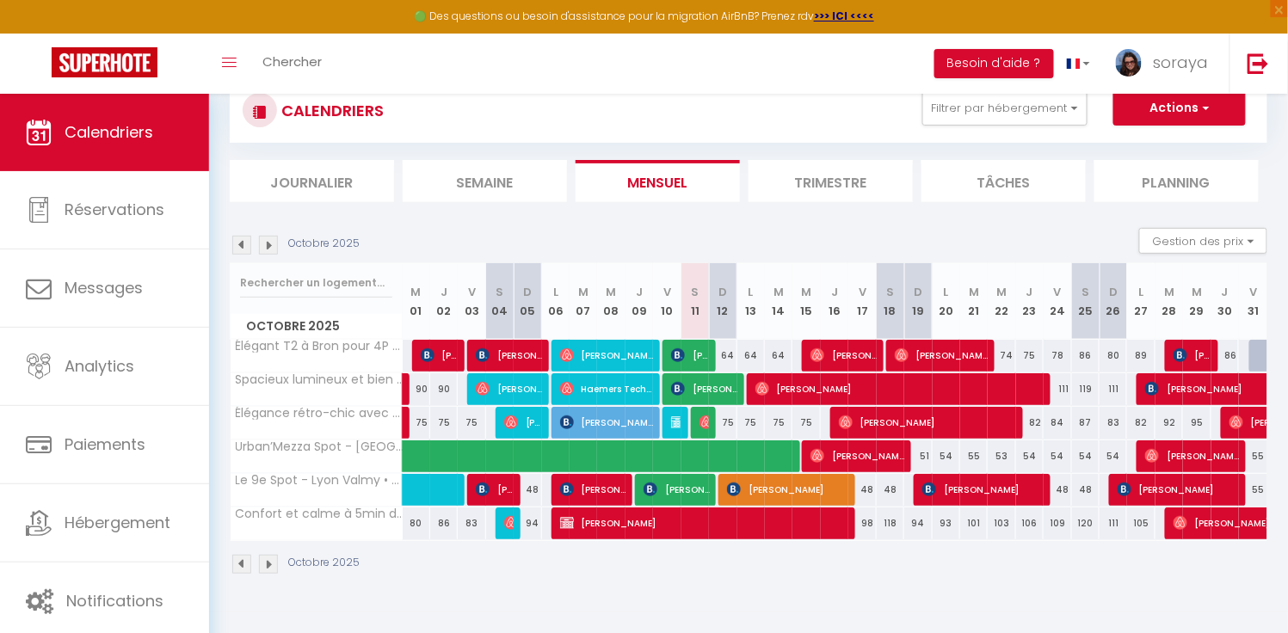
click at [818, 492] on span "[PERSON_NAME]" at bounding box center [788, 489] width 123 height 33
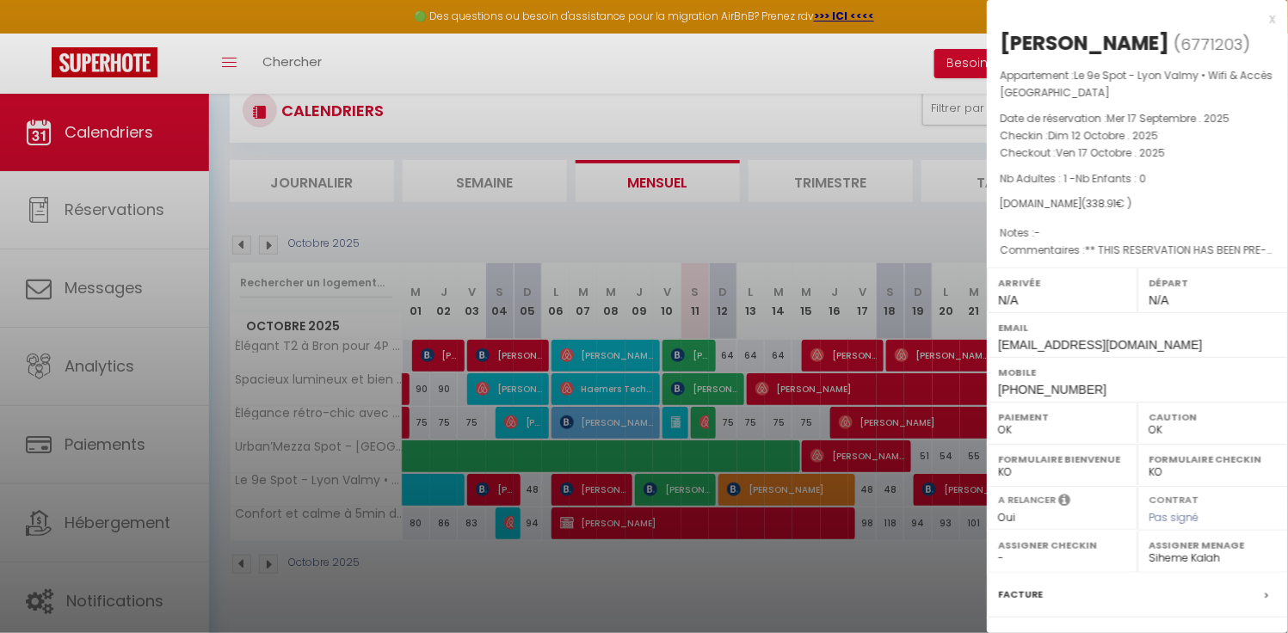
click at [873, 515] on div at bounding box center [644, 316] width 1288 height 633
